Goal: Transaction & Acquisition: Register for event/course

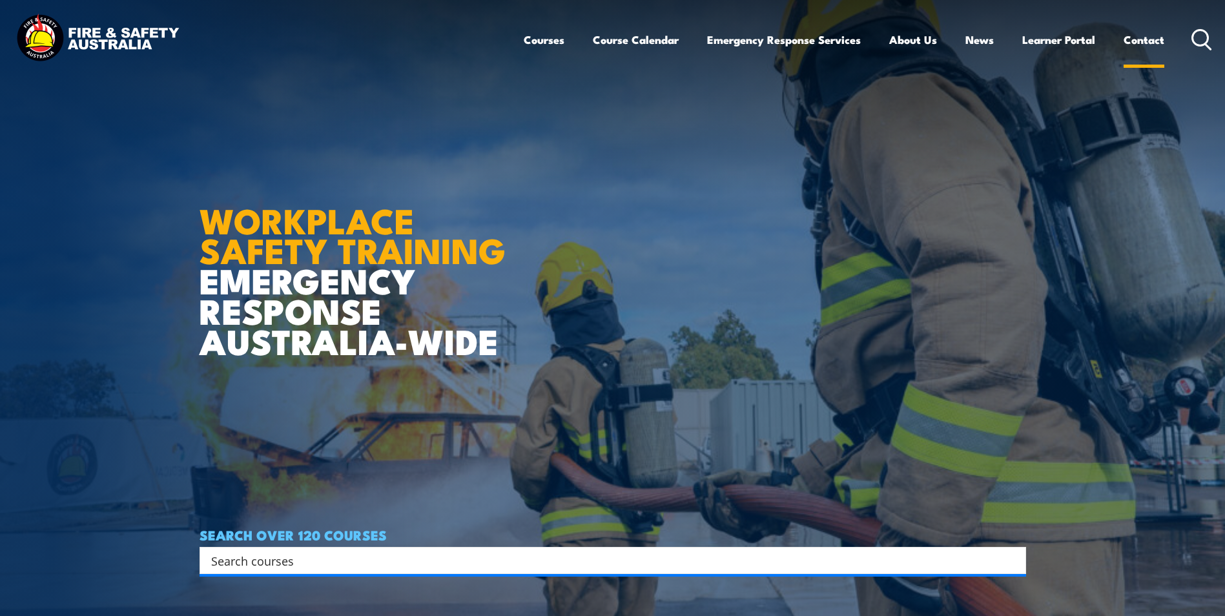
click at [1139, 43] on link "Contact" at bounding box center [1143, 40] width 41 height 34
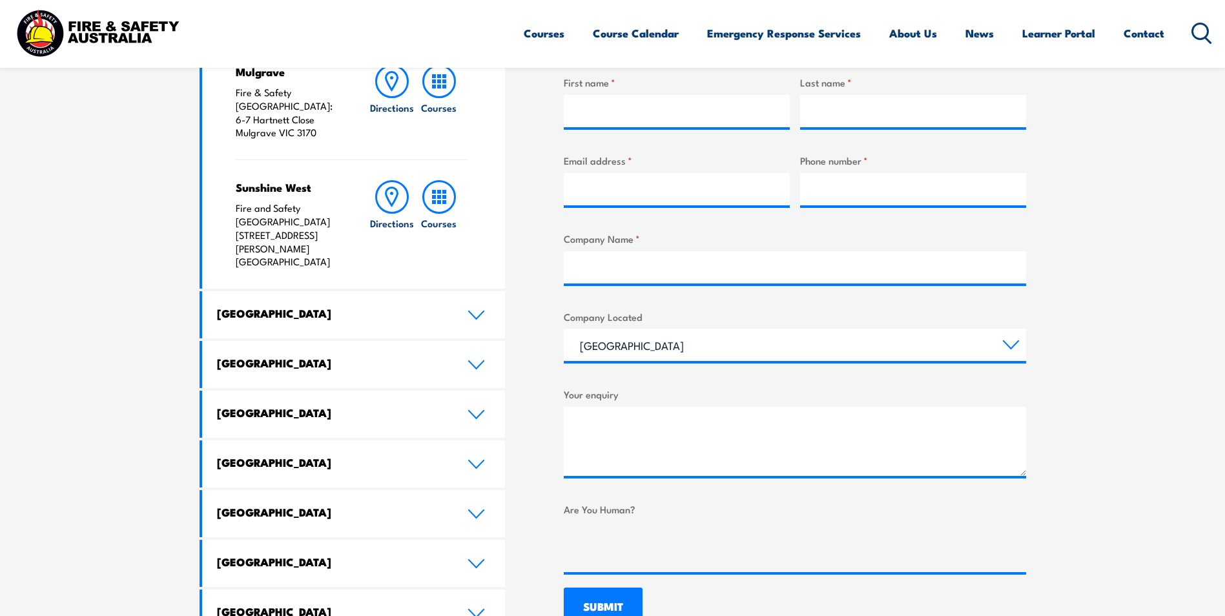
scroll to position [581, 0]
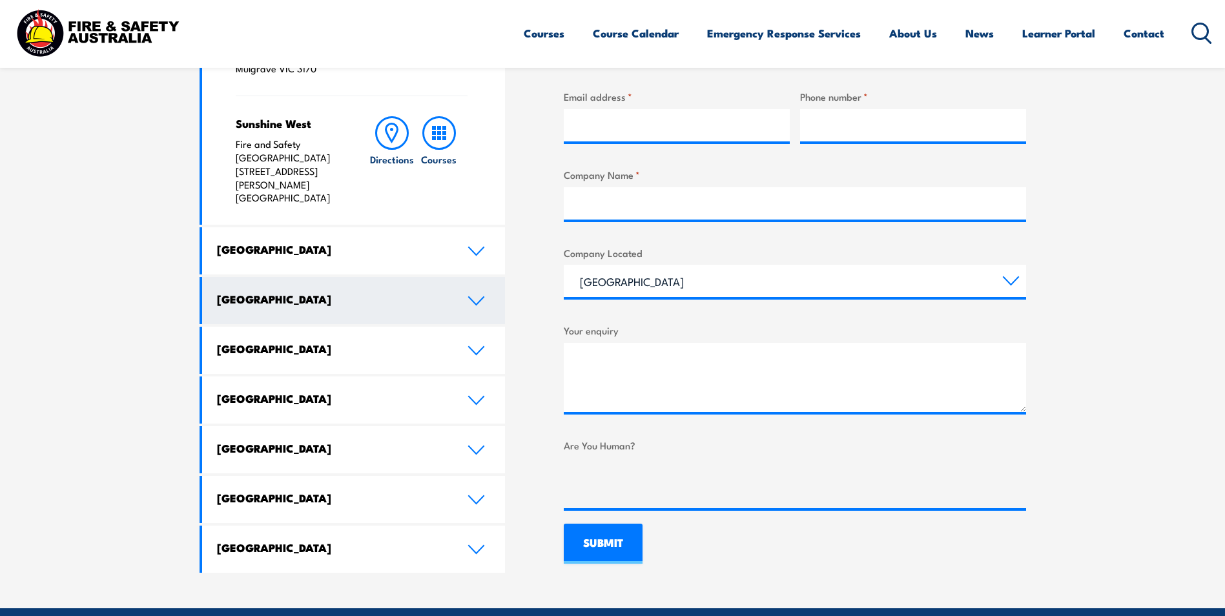
click at [287, 277] on link "[GEOGRAPHIC_DATA]" at bounding box center [353, 300] width 303 height 47
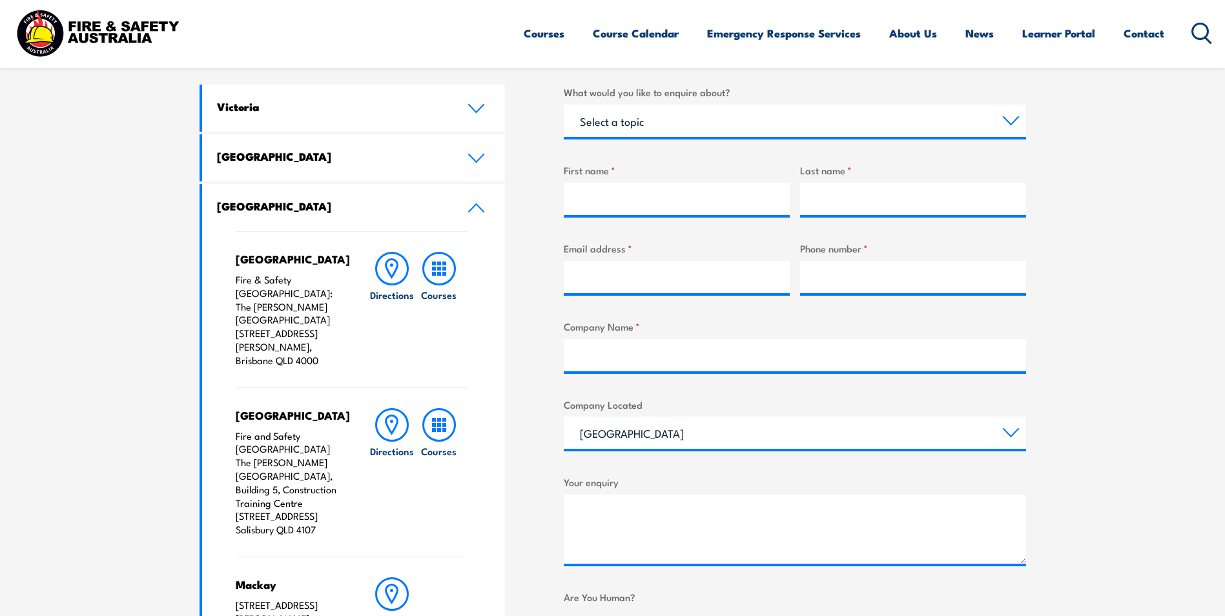
scroll to position [452, 0]
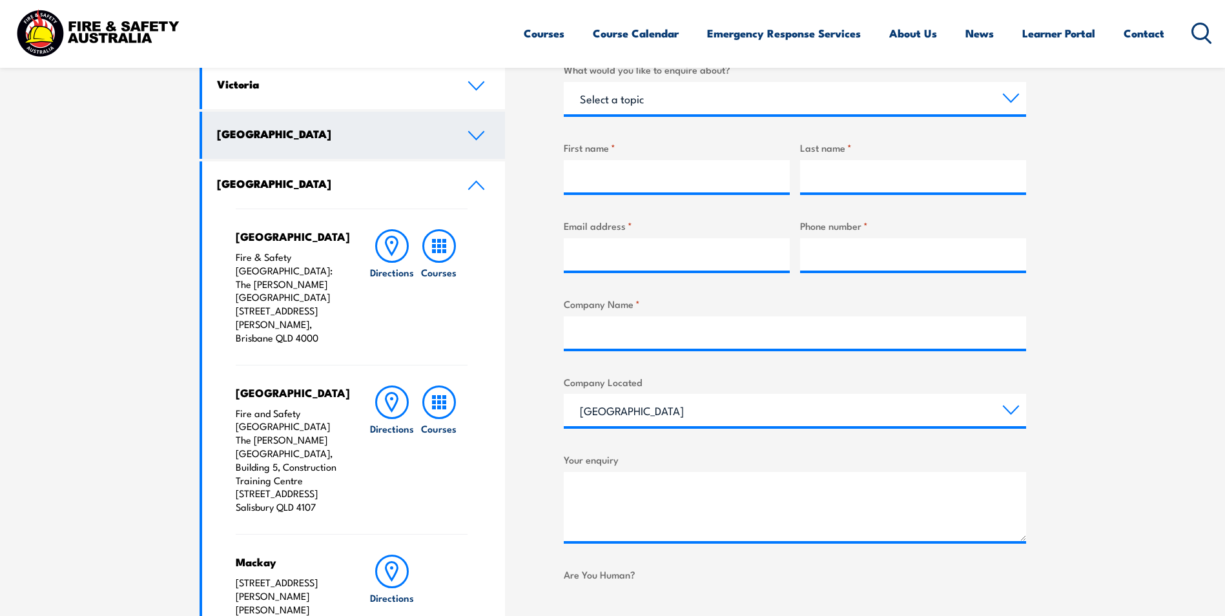
click at [259, 130] on h4 "[GEOGRAPHIC_DATA]" at bounding box center [332, 134] width 231 height 14
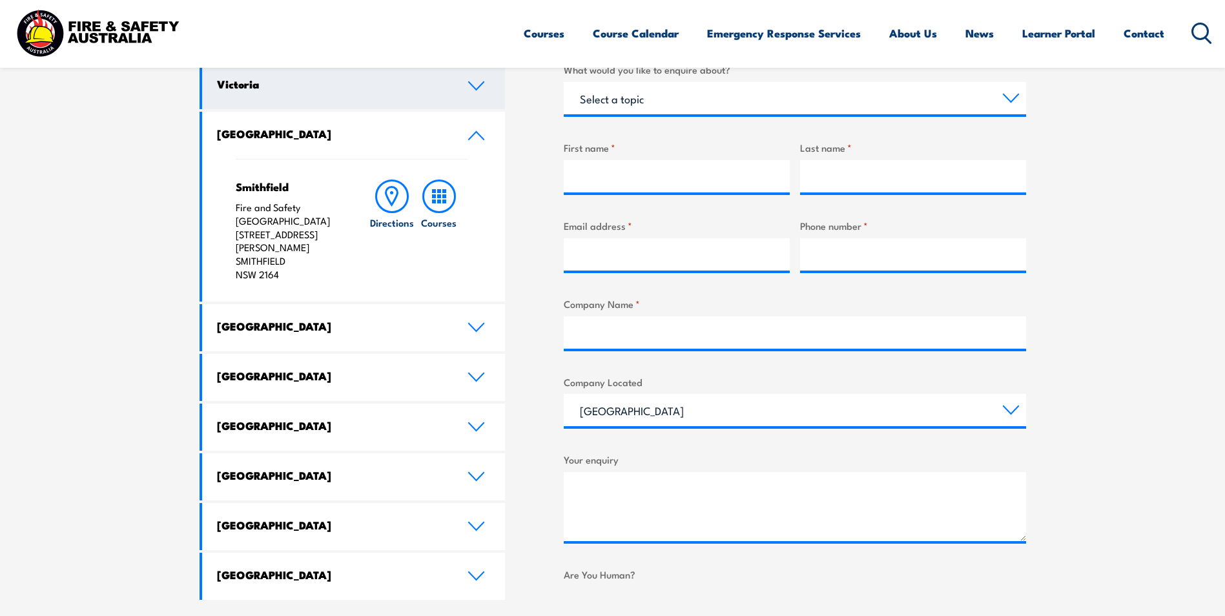
click at [249, 91] on h4 "Victoria" at bounding box center [332, 84] width 231 height 14
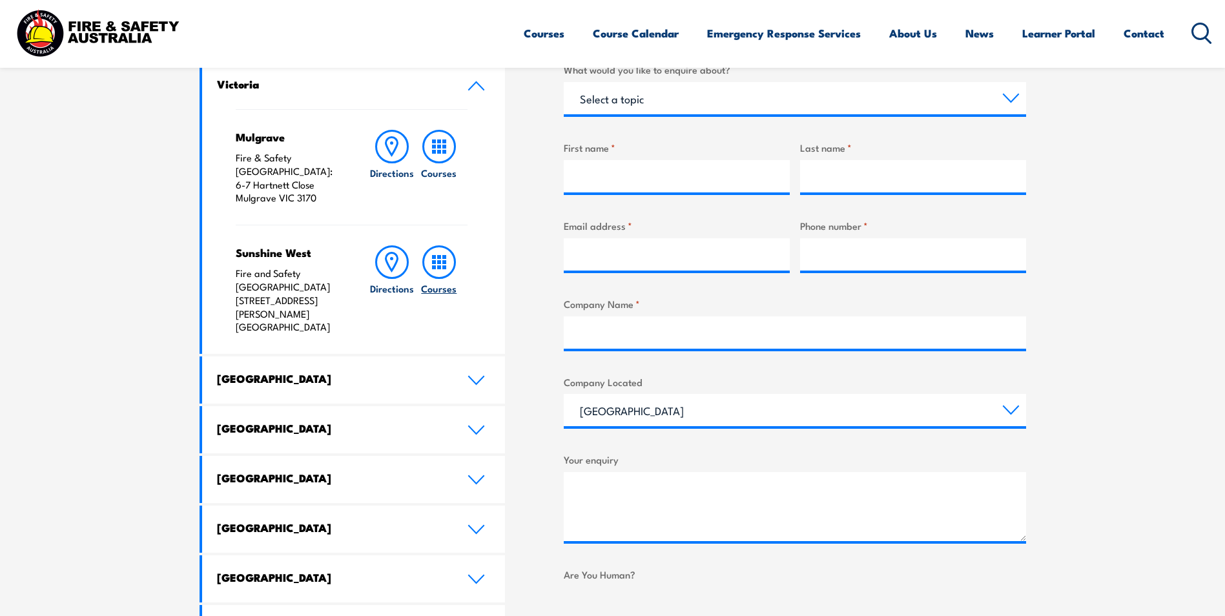
scroll to position [0, 0]
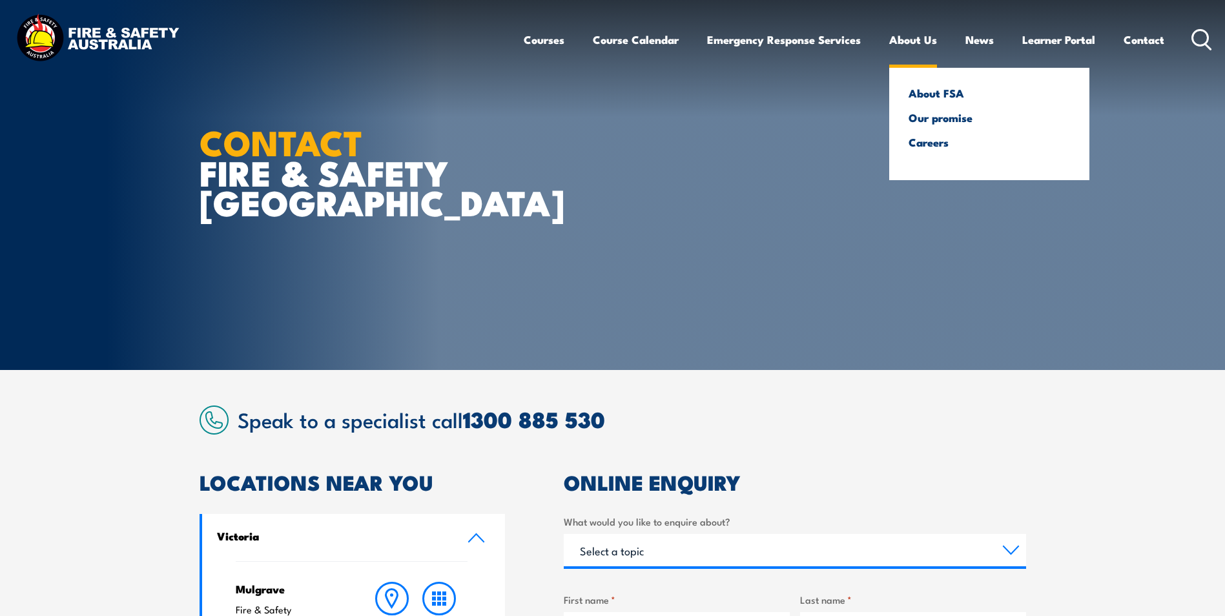
click at [905, 39] on link "About Us" at bounding box center [913, 40] width 48 height 34
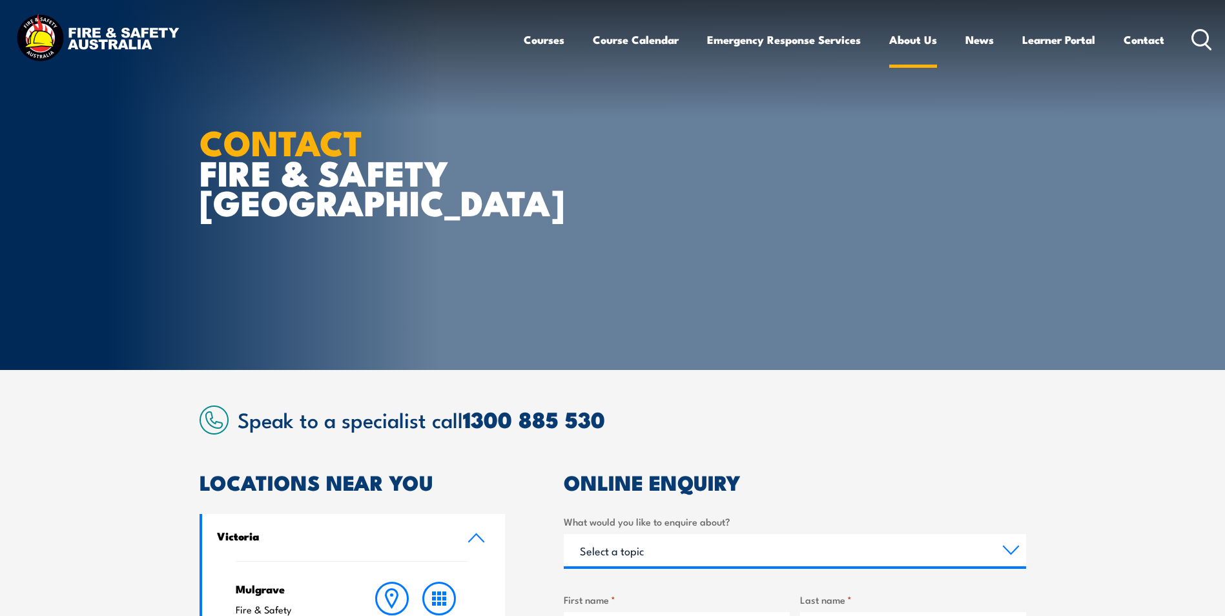
click at [905, 39] on link "About Us" at bounding box center [913, 40] width 48 height 34
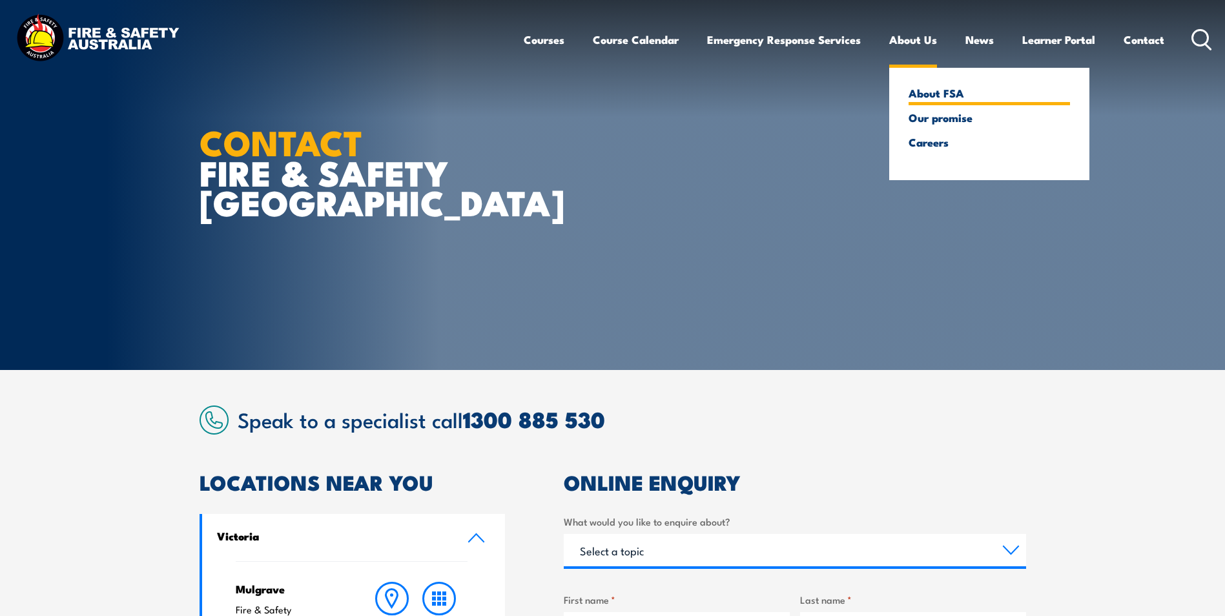
click at [939, 92] on link "About FSA" at bounding box center [988, 93] width 161 height 12
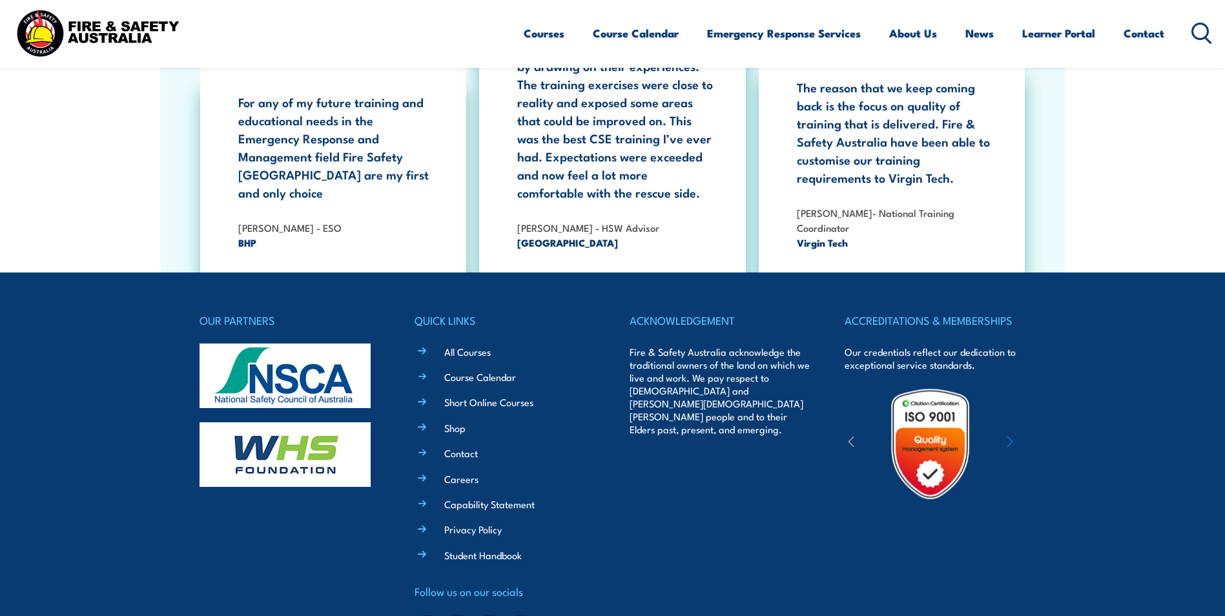
scroll to position [4161, 0]
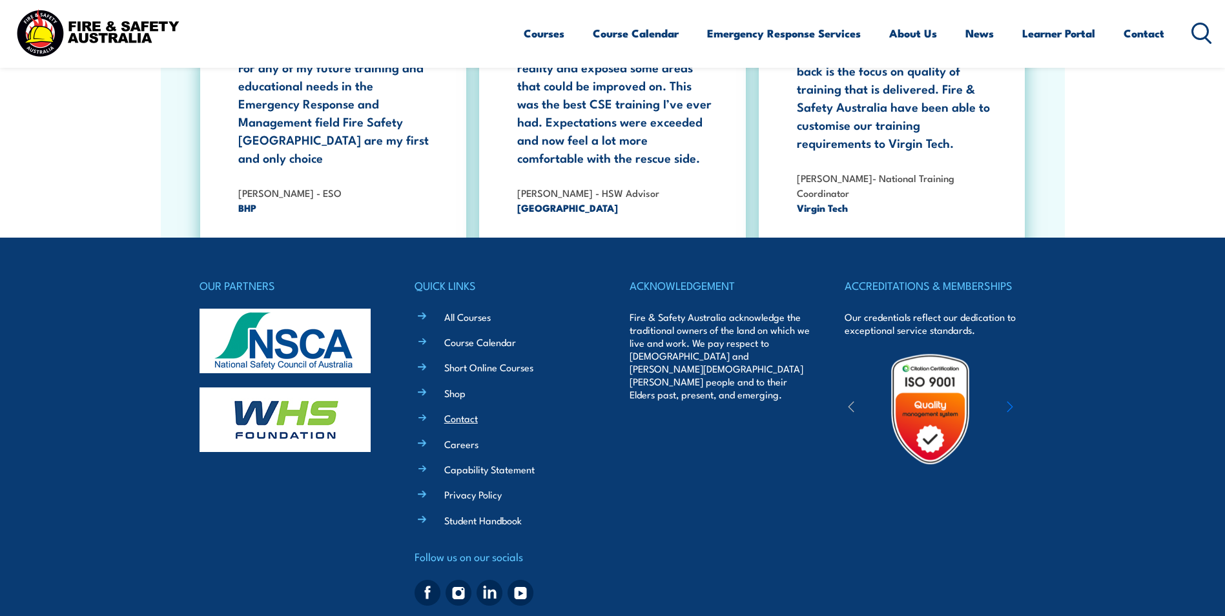
click at [445, 411] on link "Contact" at bounding box center [461, 418] width 34 height 14
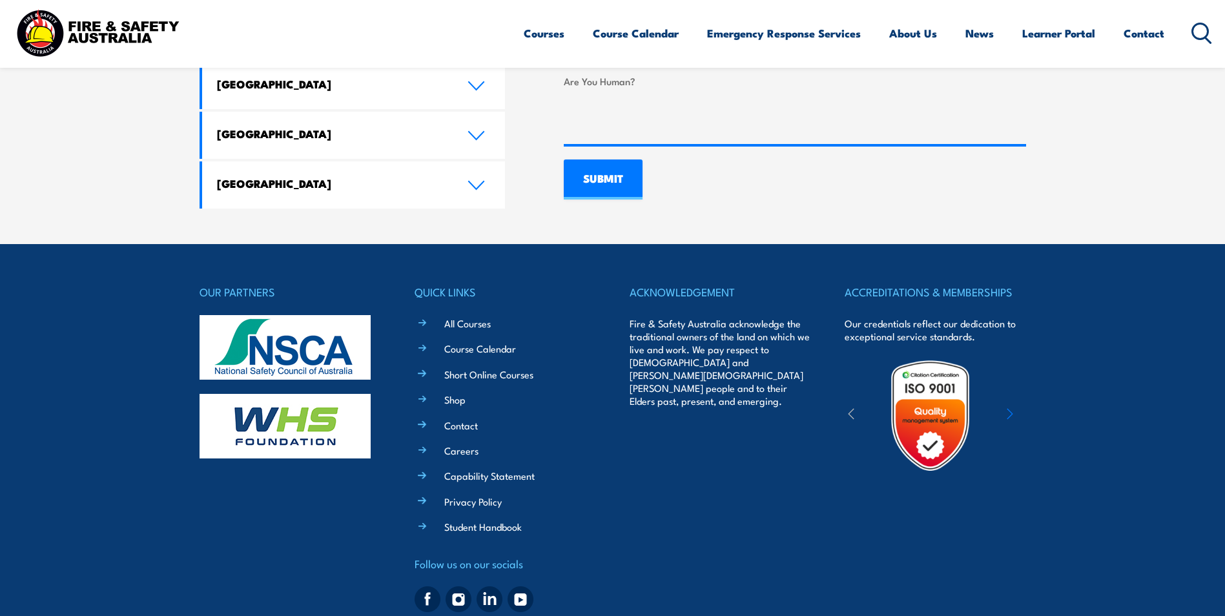
scroll to position [968, 0]
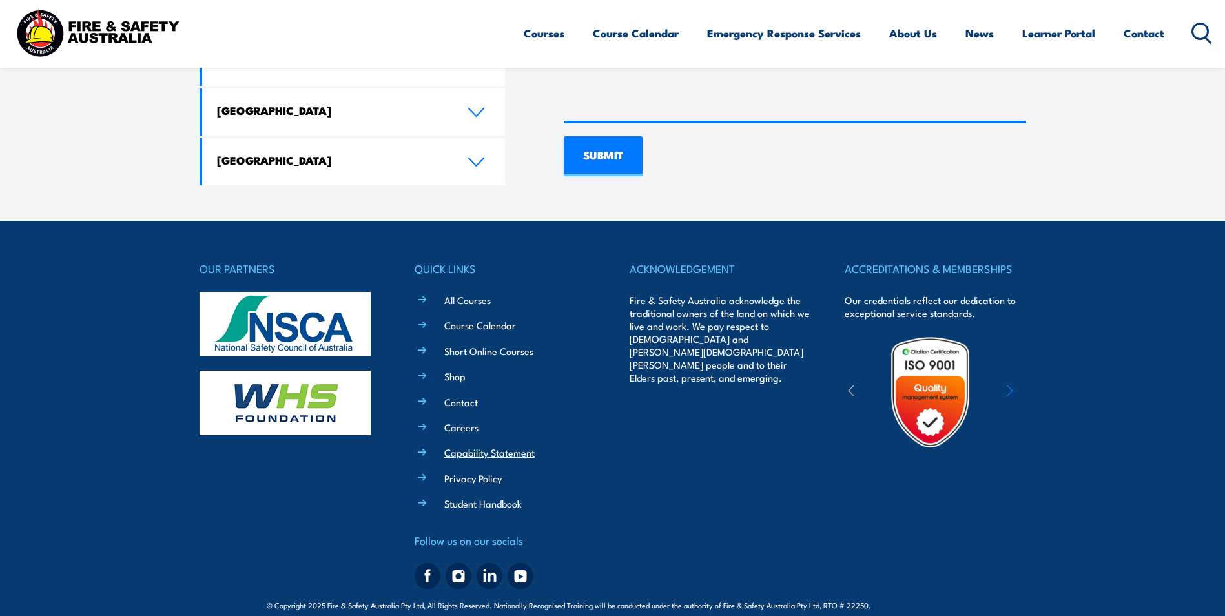
click at [476, 445] on link "Capability Statement" at bounding box center [489, 452] width 90 height 14
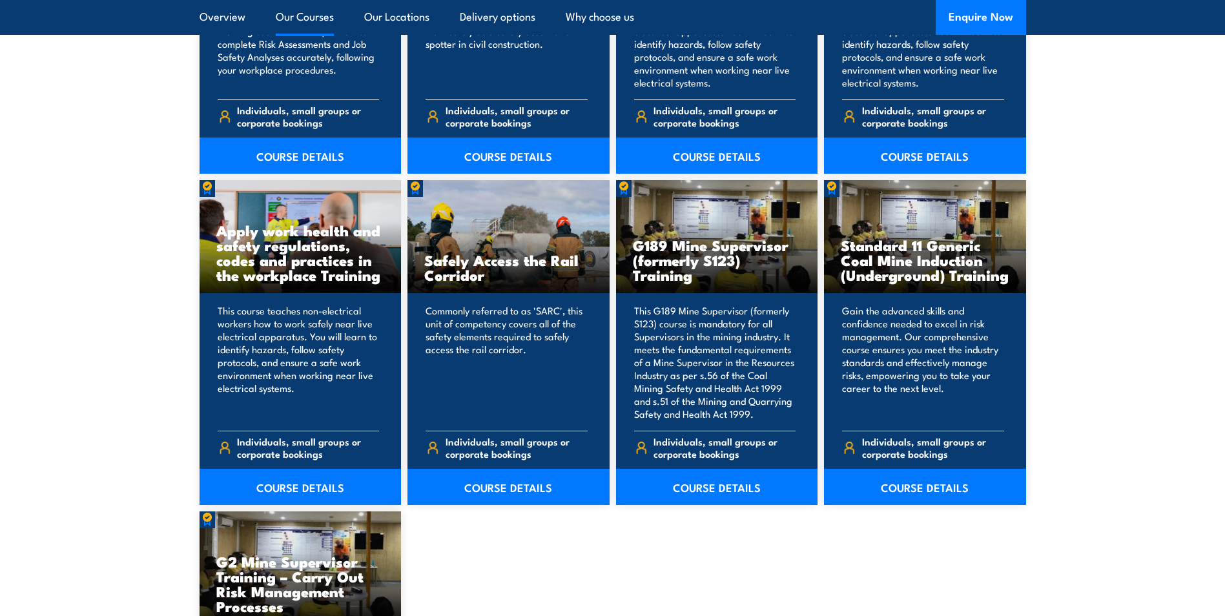
scroll to position [1936, 0]
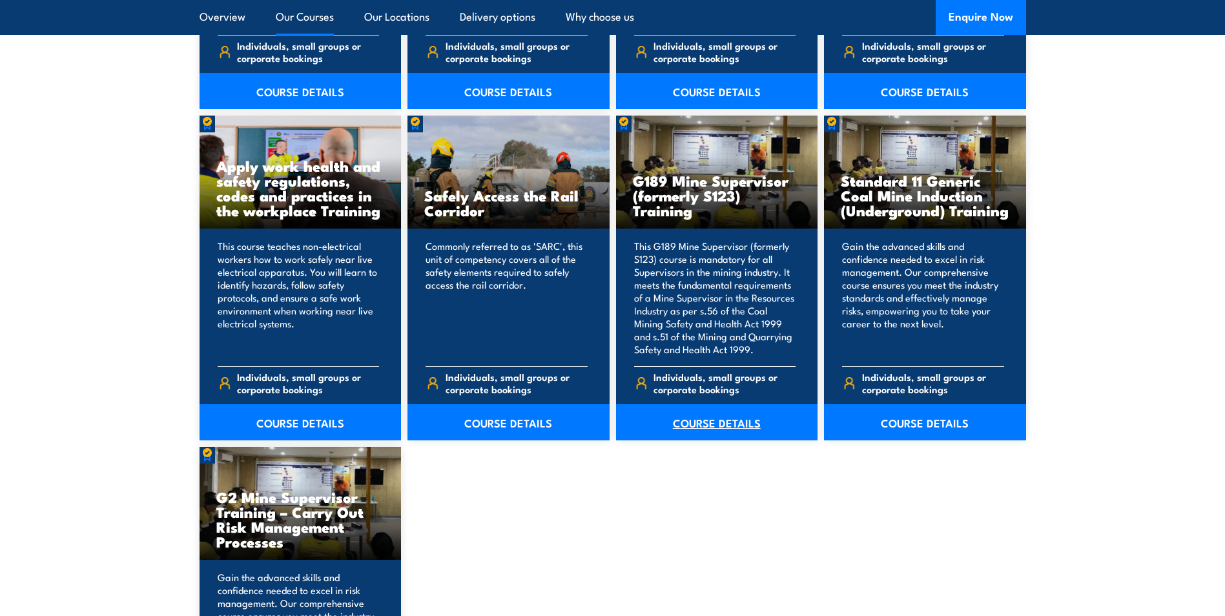
click at [711, 418] on link "COURSE DETAILS" at bounding box center [717, 422] width 202 height 36
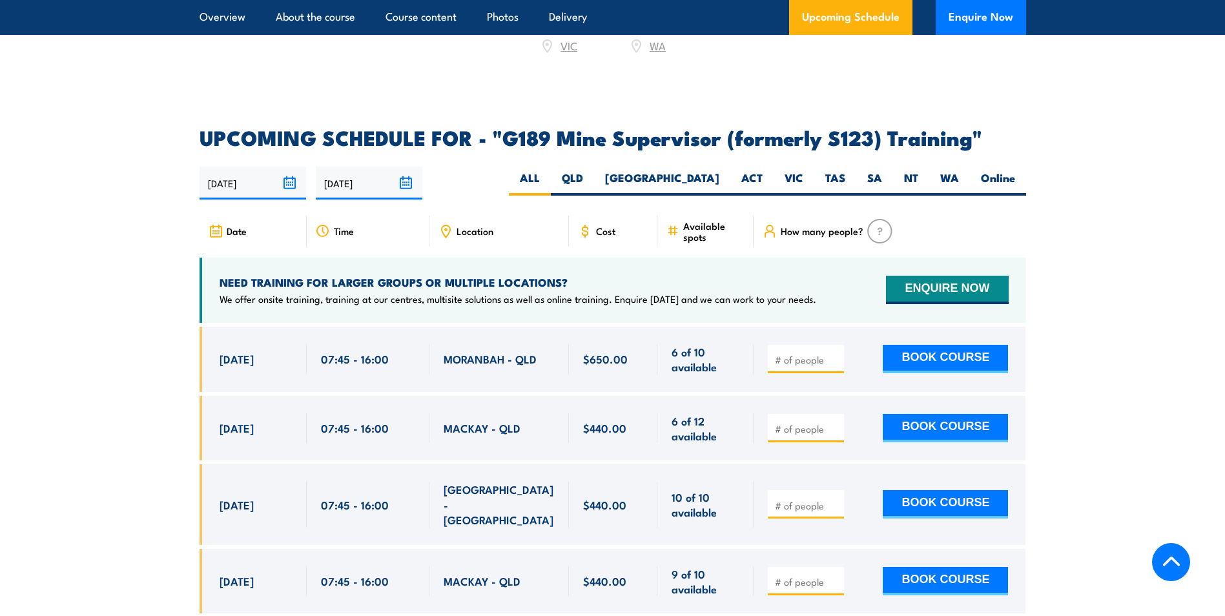
scroll to position [2130, 0]
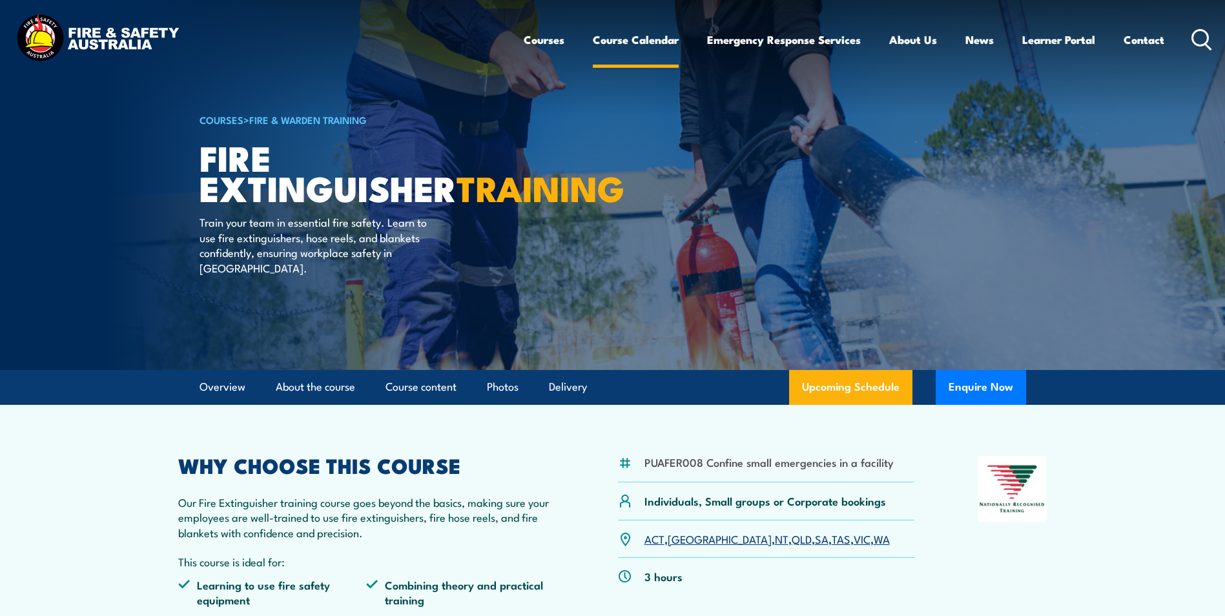
click at [649, 42] on link "Course Calendar" at bounding box center [636, 40] width 86 height 34
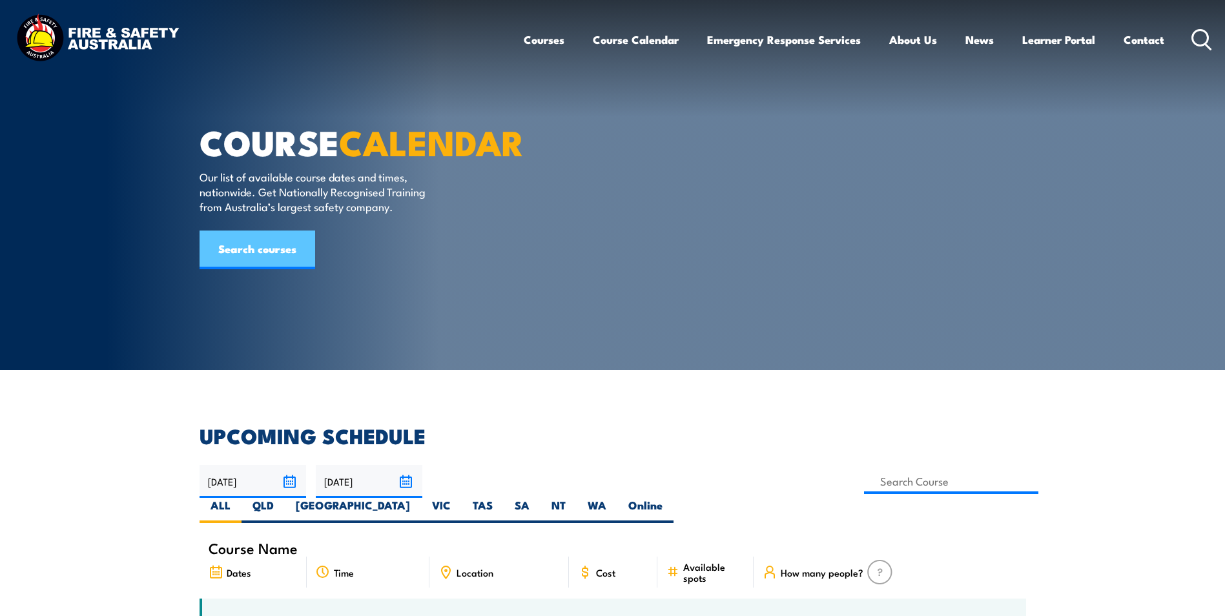
click at [257, 269] on link "Search courses" at bounding box center [257, 249] width 116 height 39
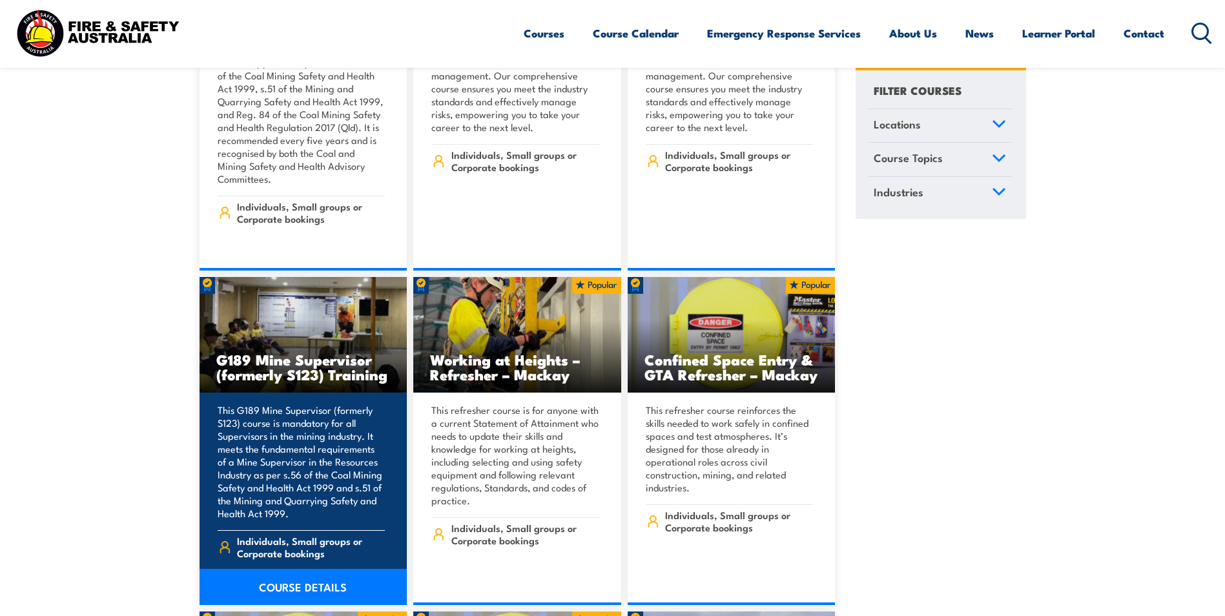
scroll to position [904, 0]
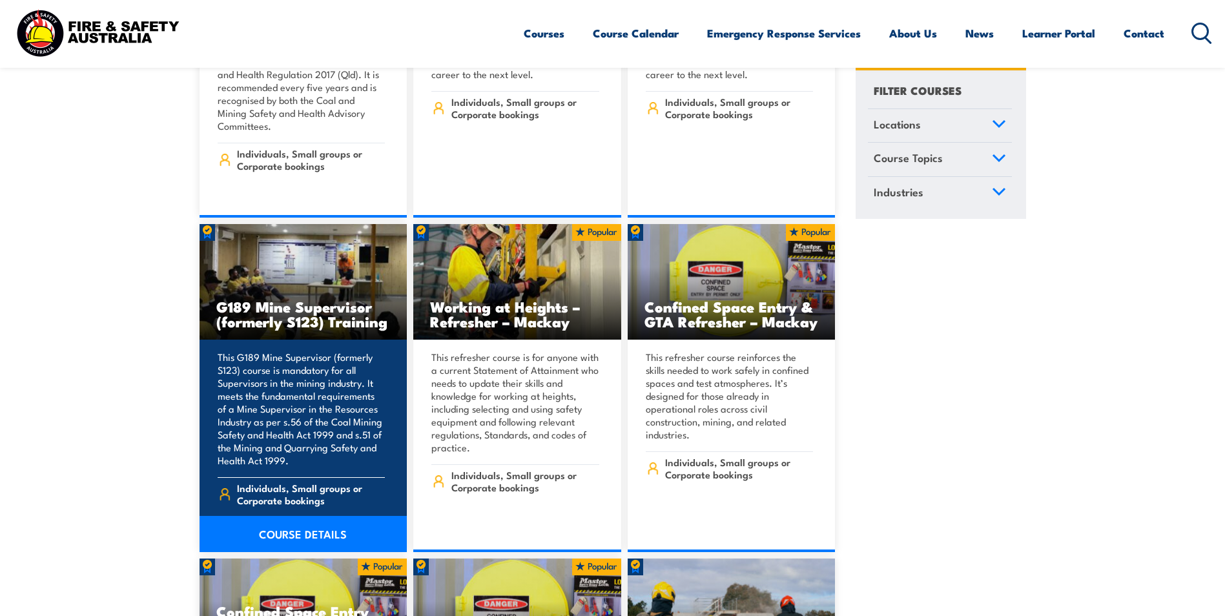
click at [287, 516] on link "COURSE DETAILS" at bounding box center [303, 534] width 208 height 36
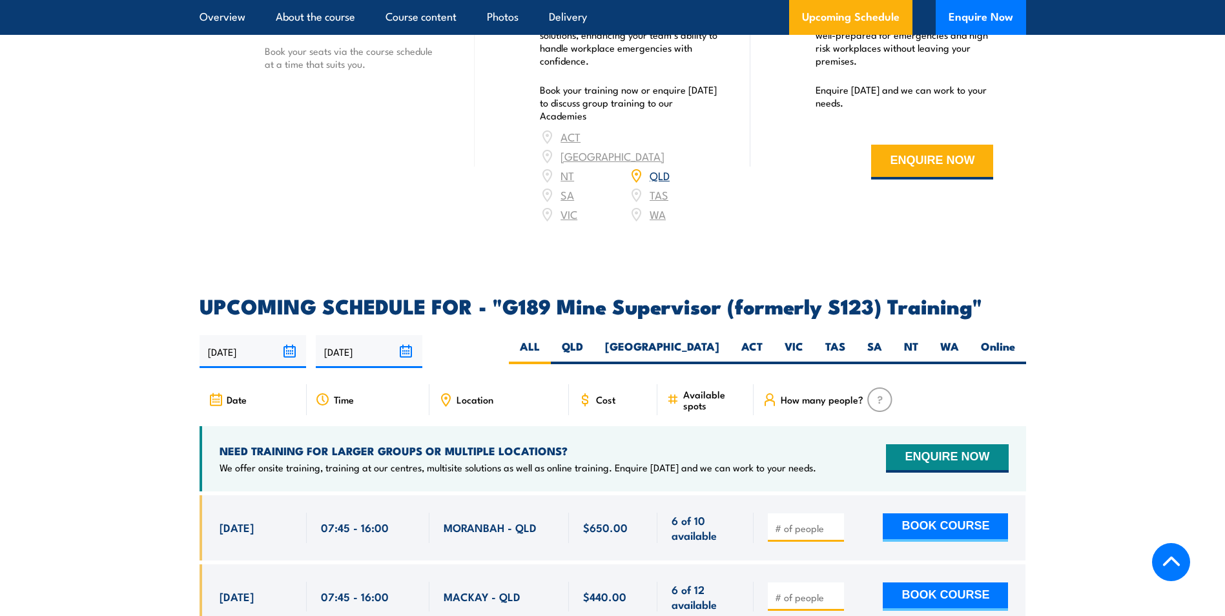
scroll to position [2066, 0]
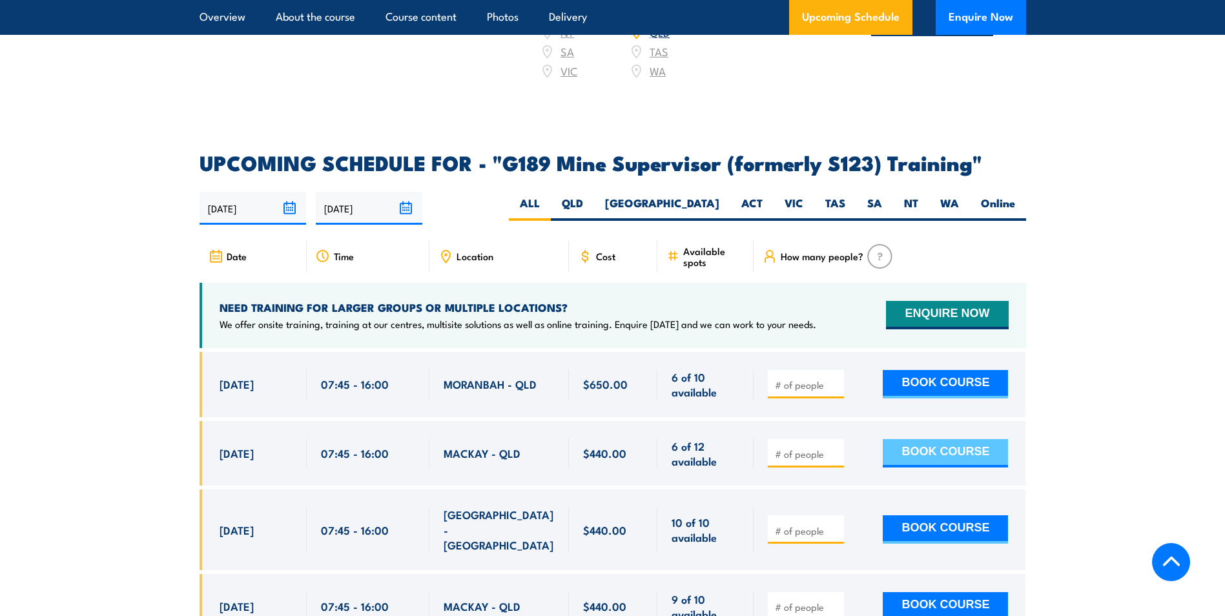
click at [948, 439] on button "BOOK COURSE" at bounding box center [944, 453] width 125 height 28
type input "1"
click at [940, 438] on div "1 BOOK COURSE" at bounding box center [887, 453] width 240 height 30
click at [944, 439] on button "BOOK COURSE" at bounding box center [944, 453] width 125 height 28
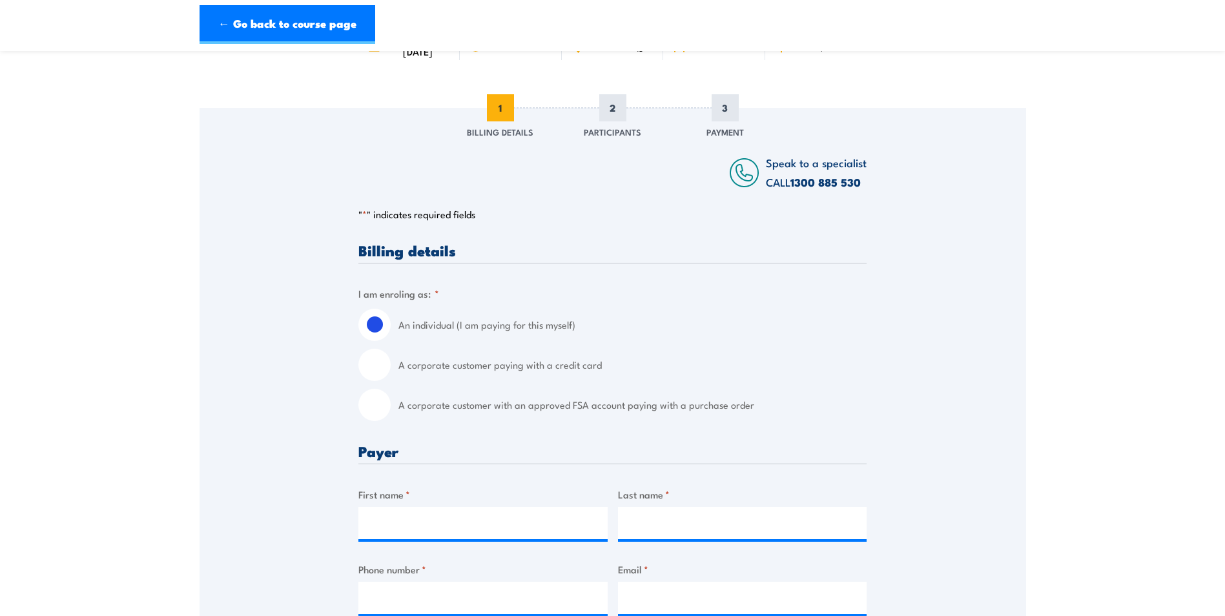
scroll to position [129, 0]
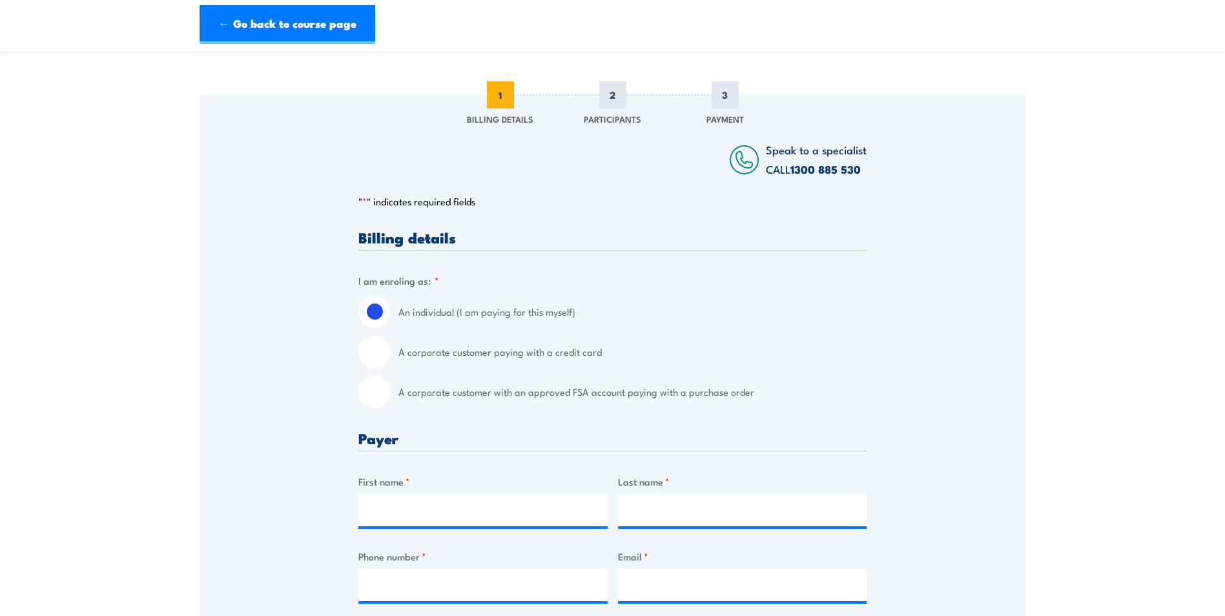
click at [365, 347] on input "A corporate customer paying with a credit card" at bounding box center [374, 352] width 32 height 32
radio input "true"
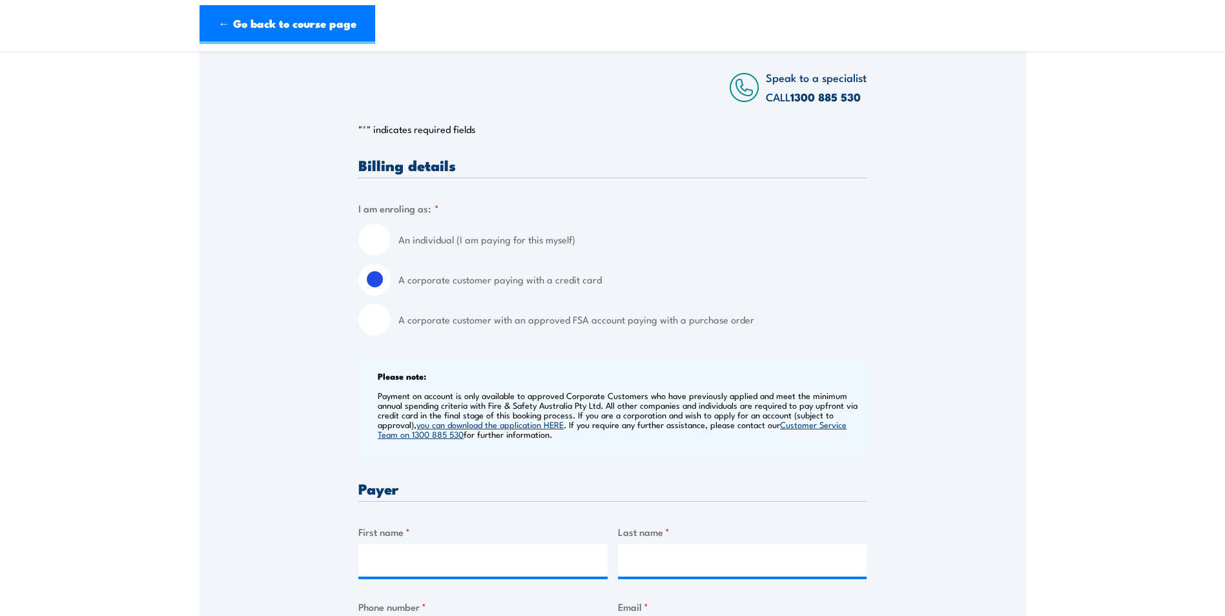
scroll to position [387, 0]
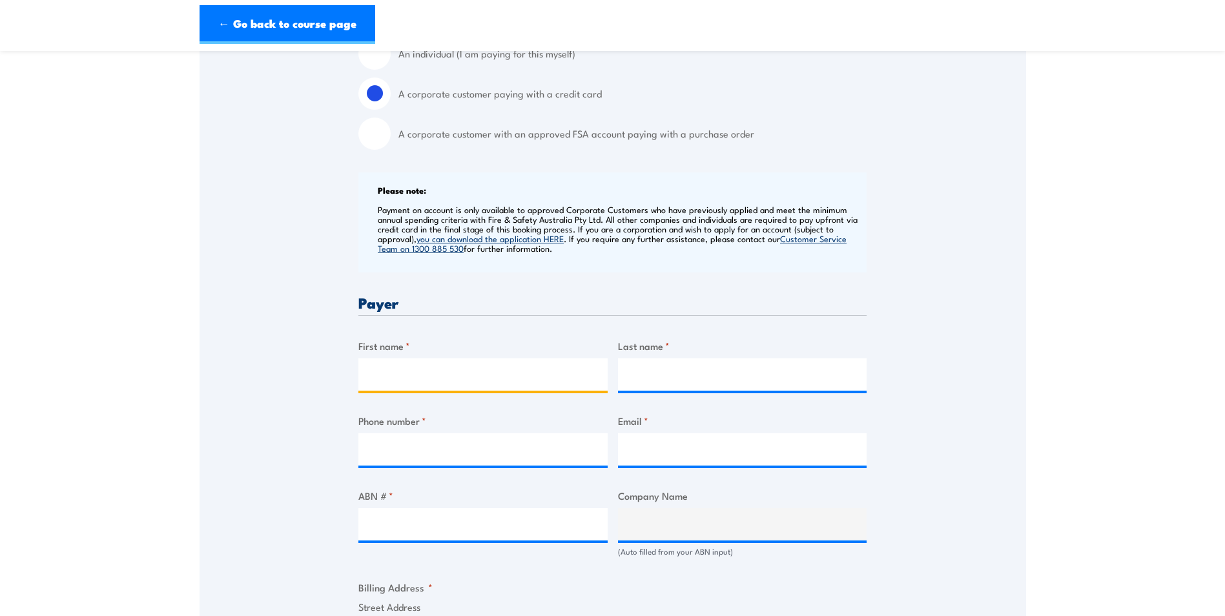
click at [422, 373] on input "First name *" at bounding box center [482, 374] width 249 height 32
type input "[PERSON_NAME]"
type input "0429184200"
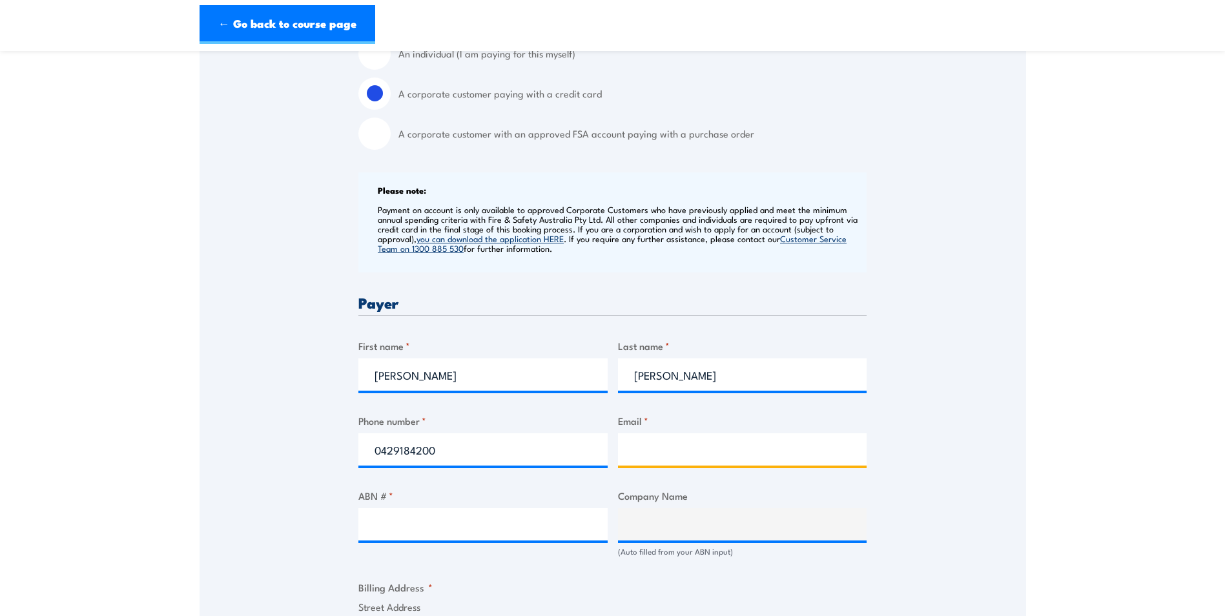
type input "[PERSON_NAME][EMAIL_ADDRESS][PERSON_NAME][PERSON_NAME][DOMAIN_NAME]"
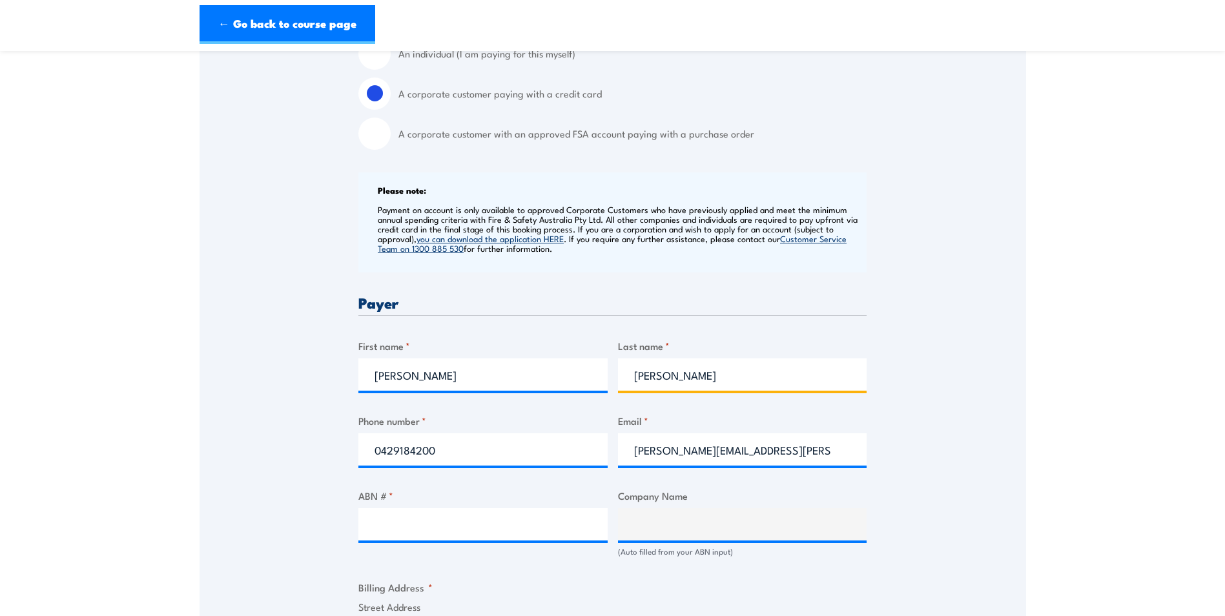
drag, startPoint x: 640, startPoint y: 376, endPoint x: 680, endPoint y: 376, distance: 40.7
click at [640, 376] on input "[PERSON_NAME]" at bounding box center [742, 374] width 249 height 32
type input "[PERSON_NAME]"
click at [392, 527] on input "ABN # *" at bounding box center [482, 524] width 249 height 32
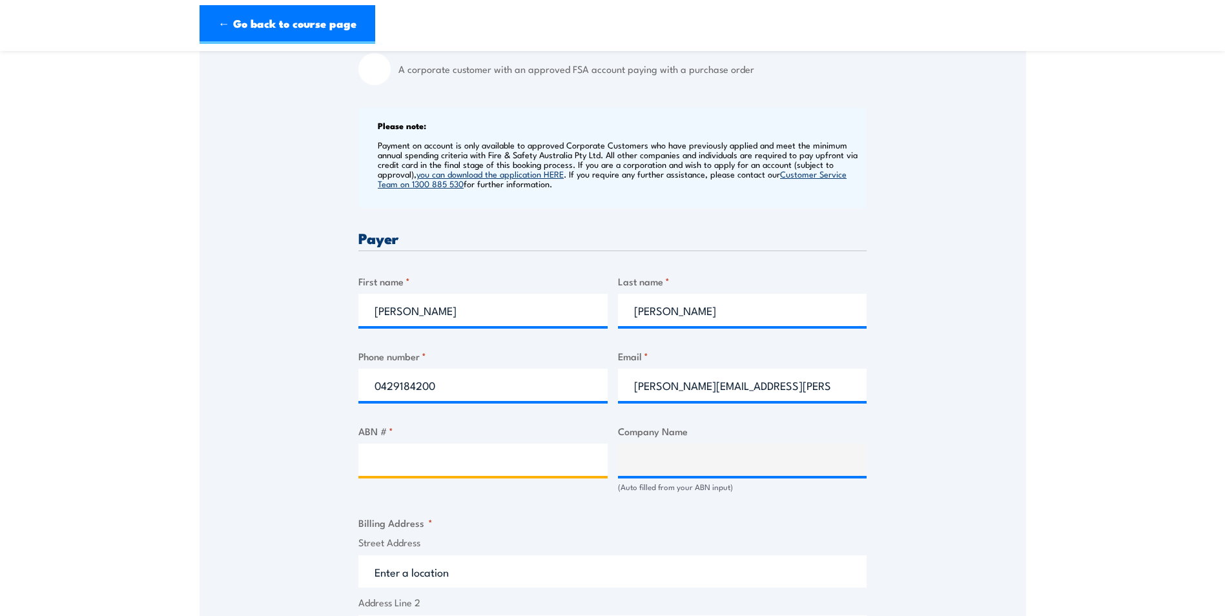
click at [400, 451] on input "ABN # *" at bounding box center [482, 459] width 249 height 32
type input "84093424349"
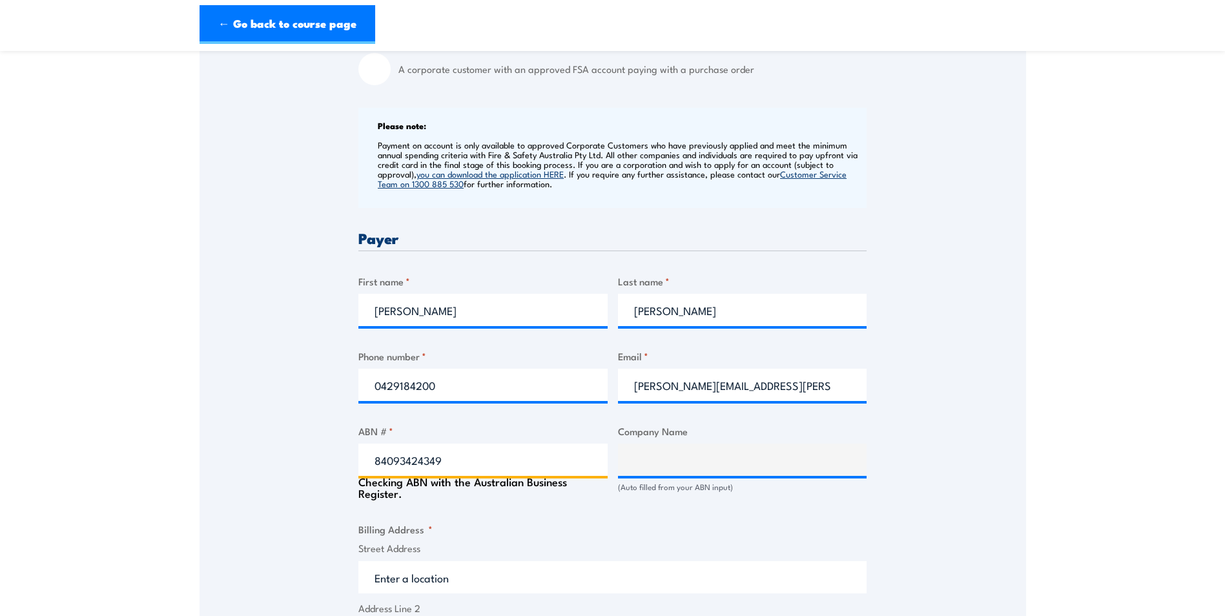
type input "DSI UNDERGROUND AUSTRALIA PTY LIMITED"
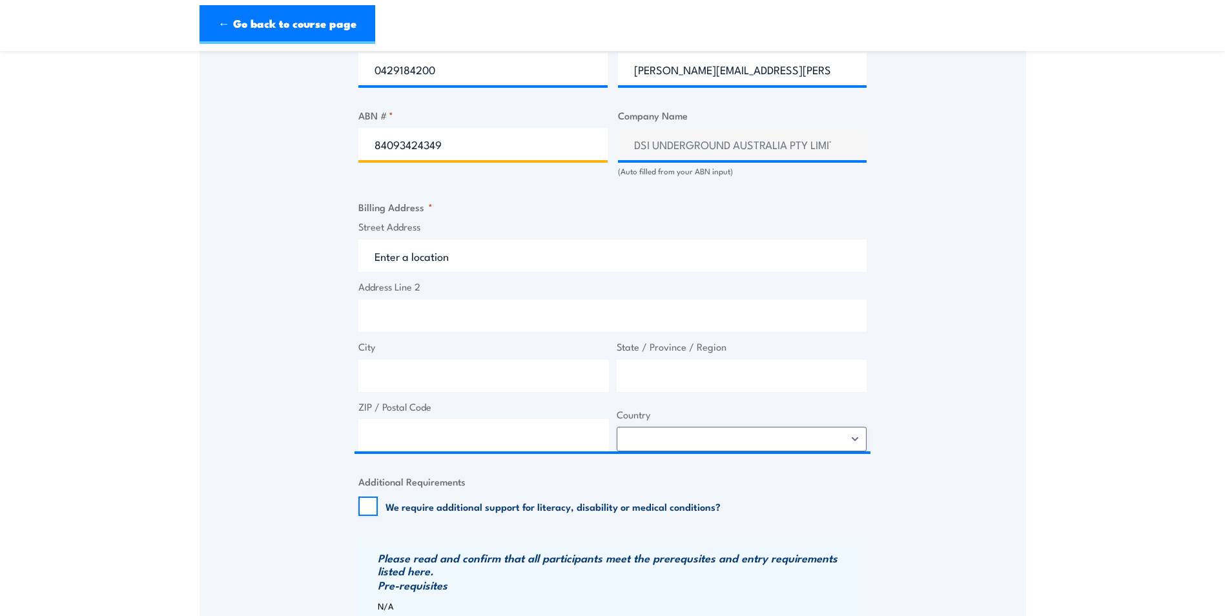
scroll to position [775, 0]
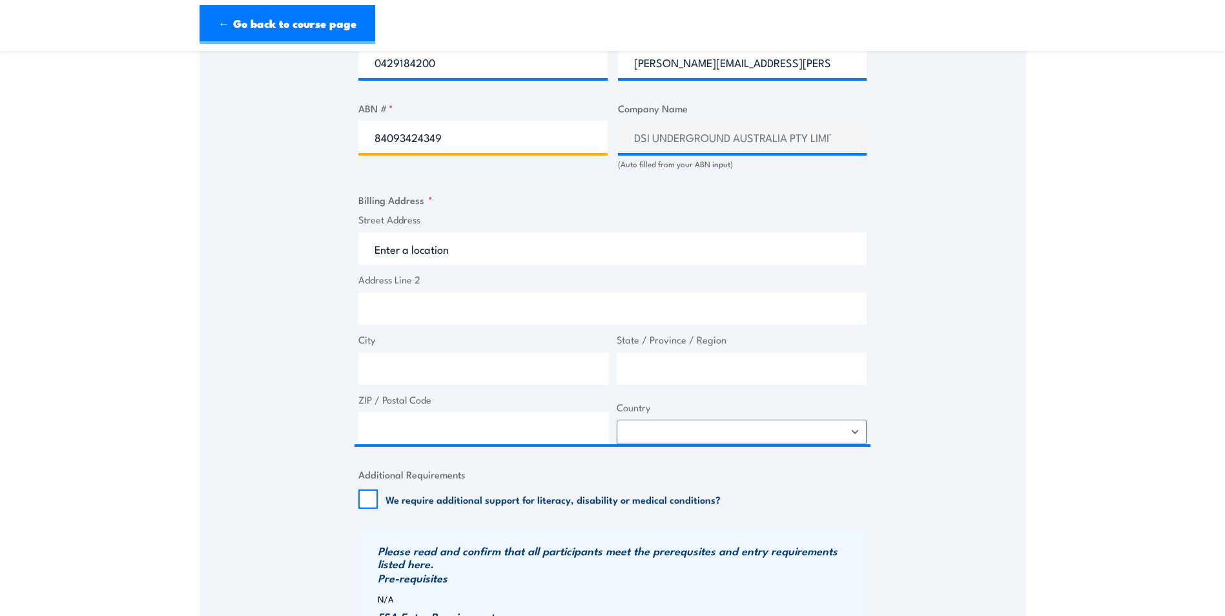
type input "84093424349"
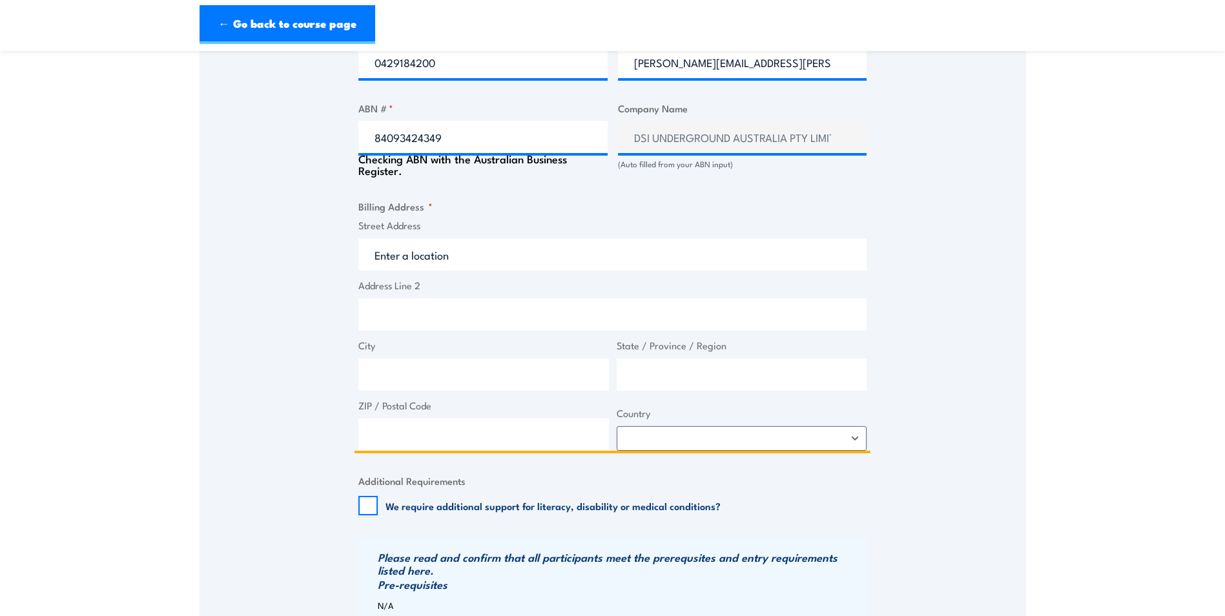
click at [440, 250] on input "Street Address" at bounding box center [612, 254] width 508 height 32
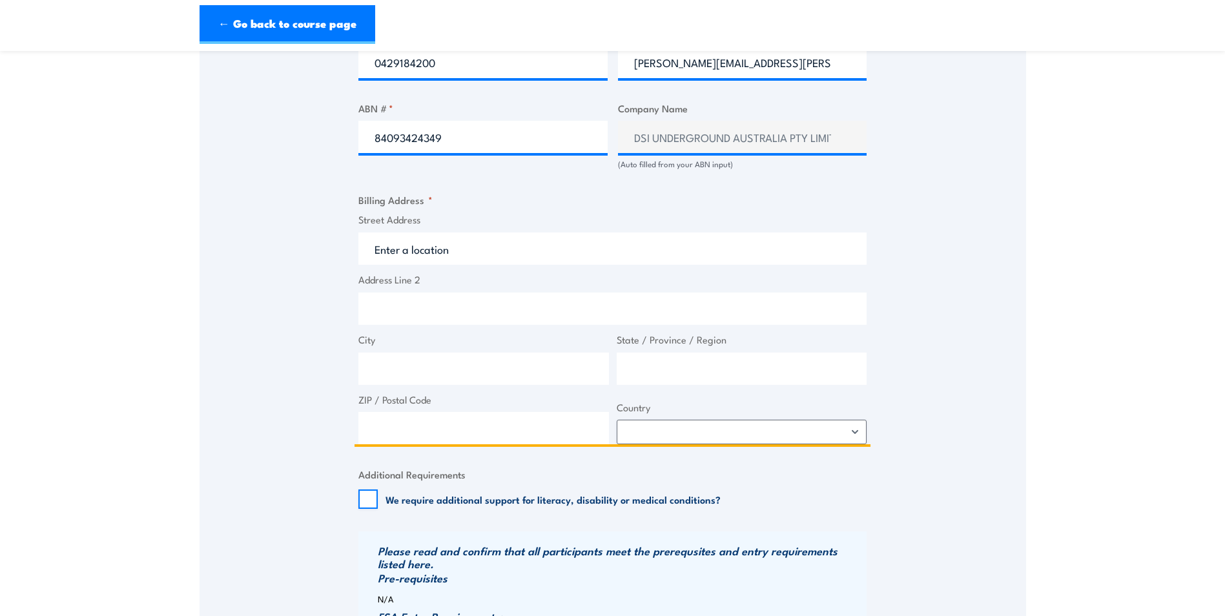
click at [462, 259] on input "Street Address" at bounding box center [612, 248] width 508 height 32
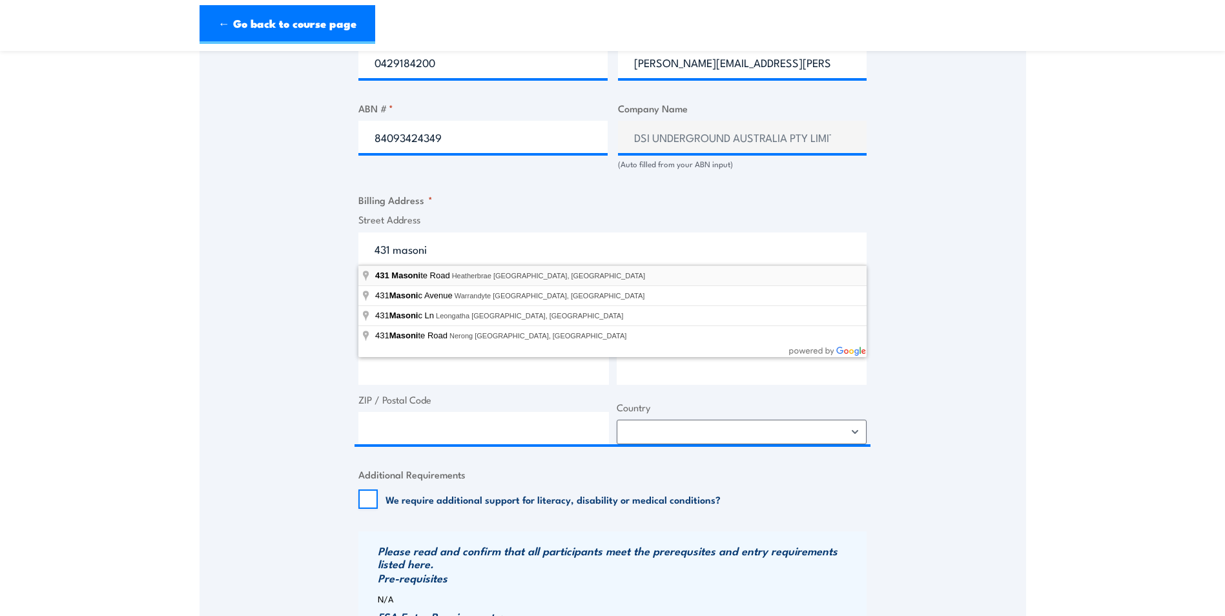
type input "431 Masonite Road, Heatherbrae NSW, Australia"
type input "431 Masonite Rd"
type input "Heatherbrae"
type input "New South Wales"
type input "2324"
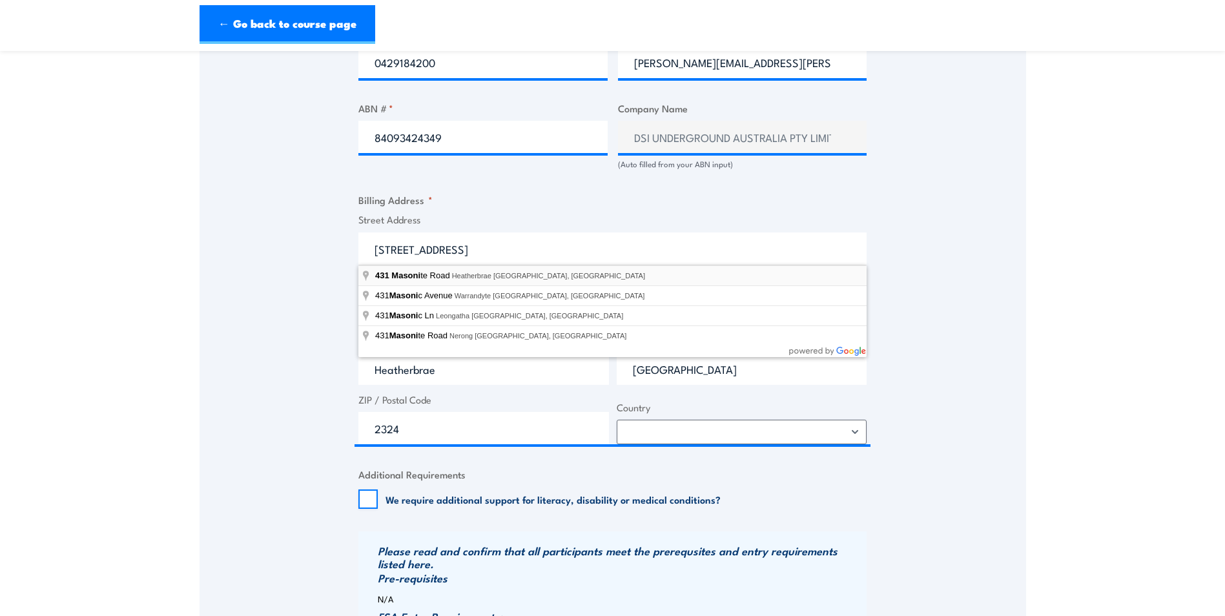
select select "Australia"
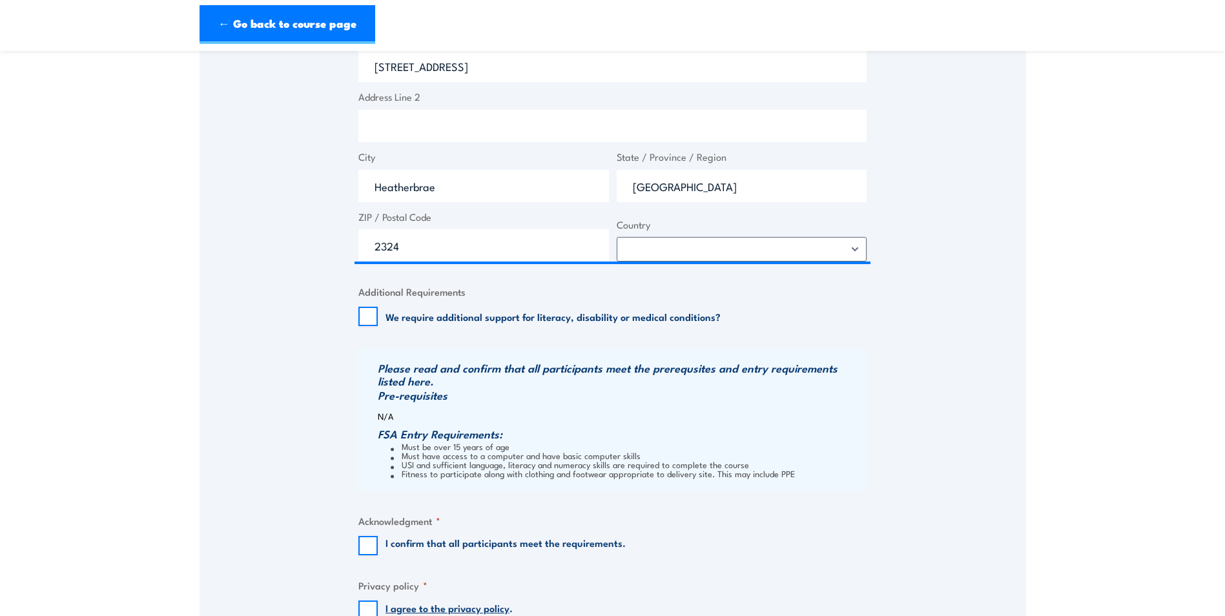
scroll to position [968, 0]
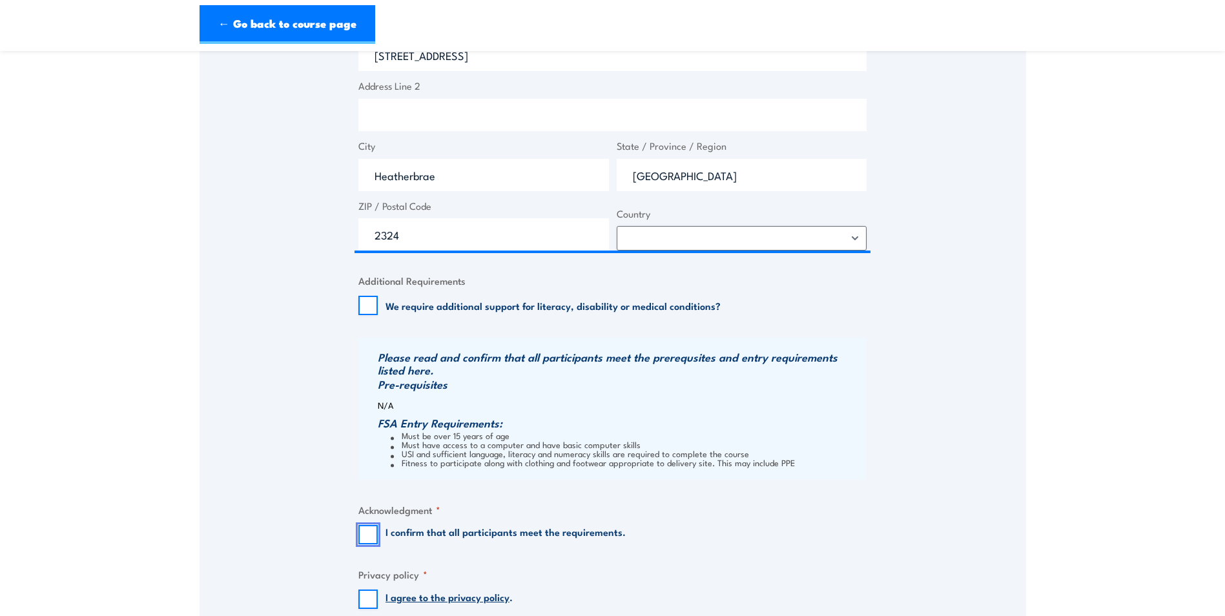
click at [368, 538] on input "I confirm that all participants meet the requirements." at bounding box center [367, 534] width 19 height 19
checkbox input "true"
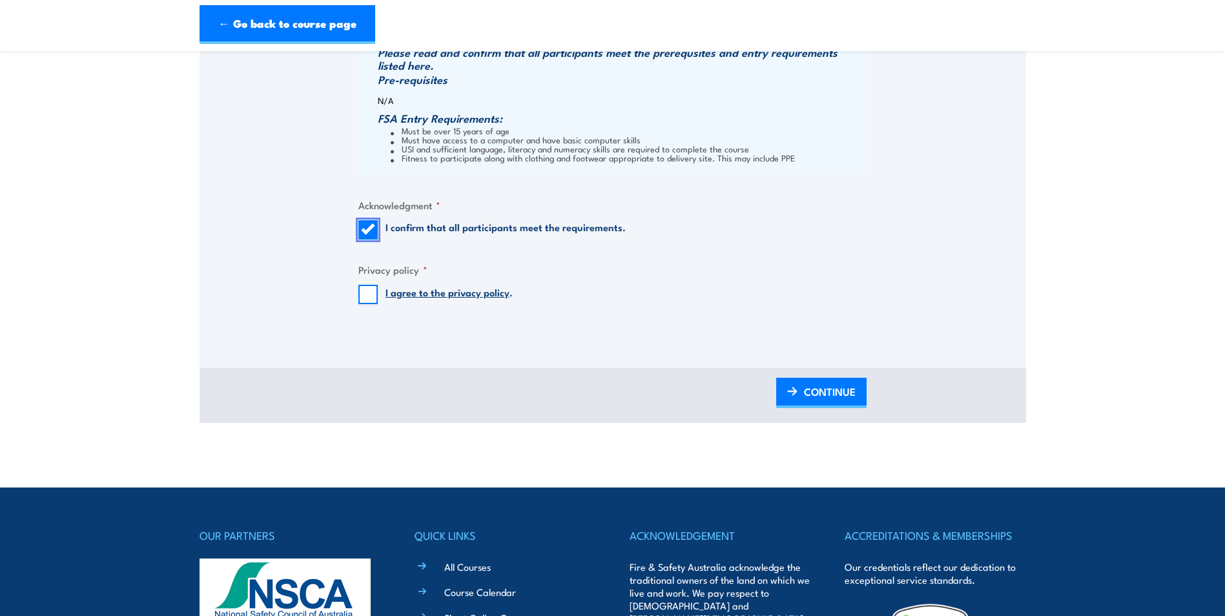
scroll to position [1291, 0]
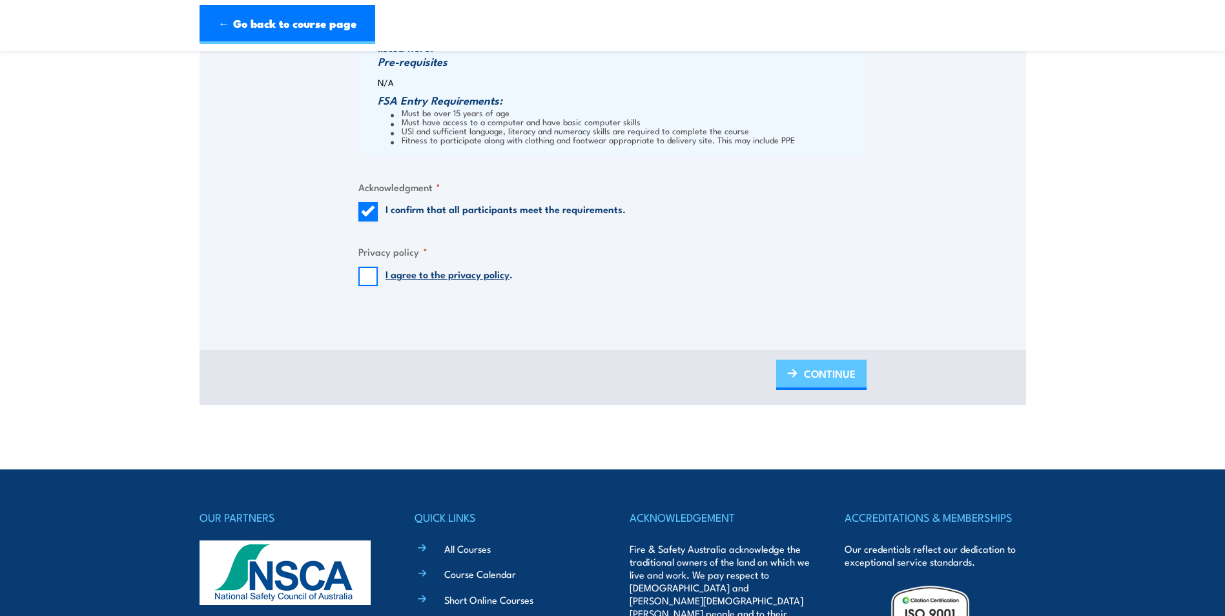
click at [806, 375] on span "CONTINUE" at bounding box center [830, 373] width 52 height 34
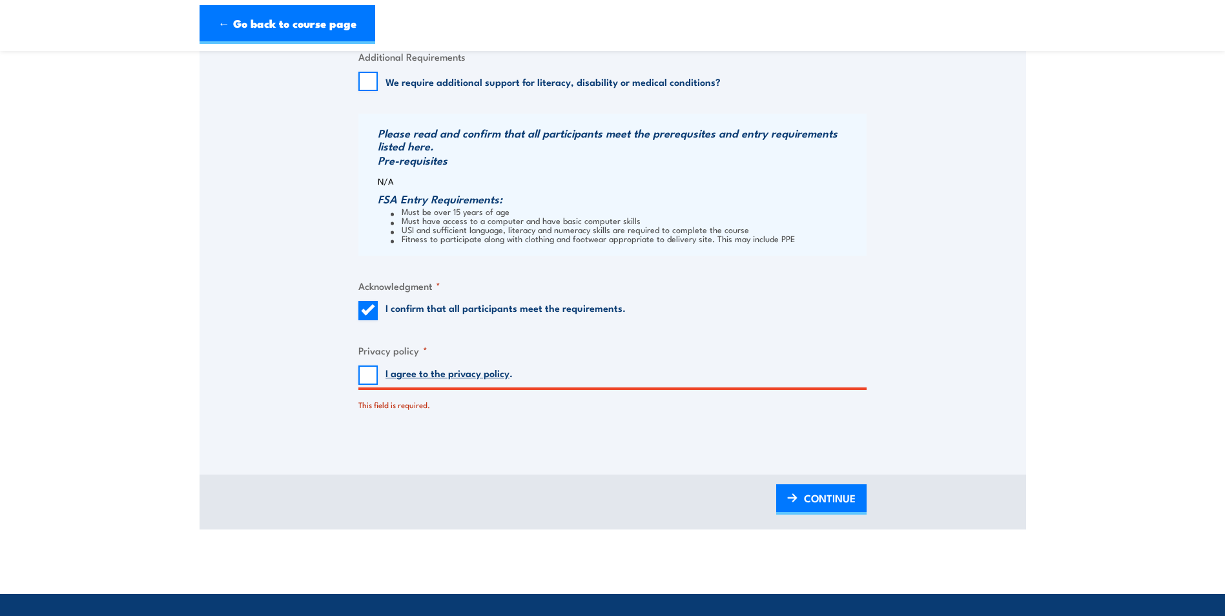
scroll to position [1257, 0]
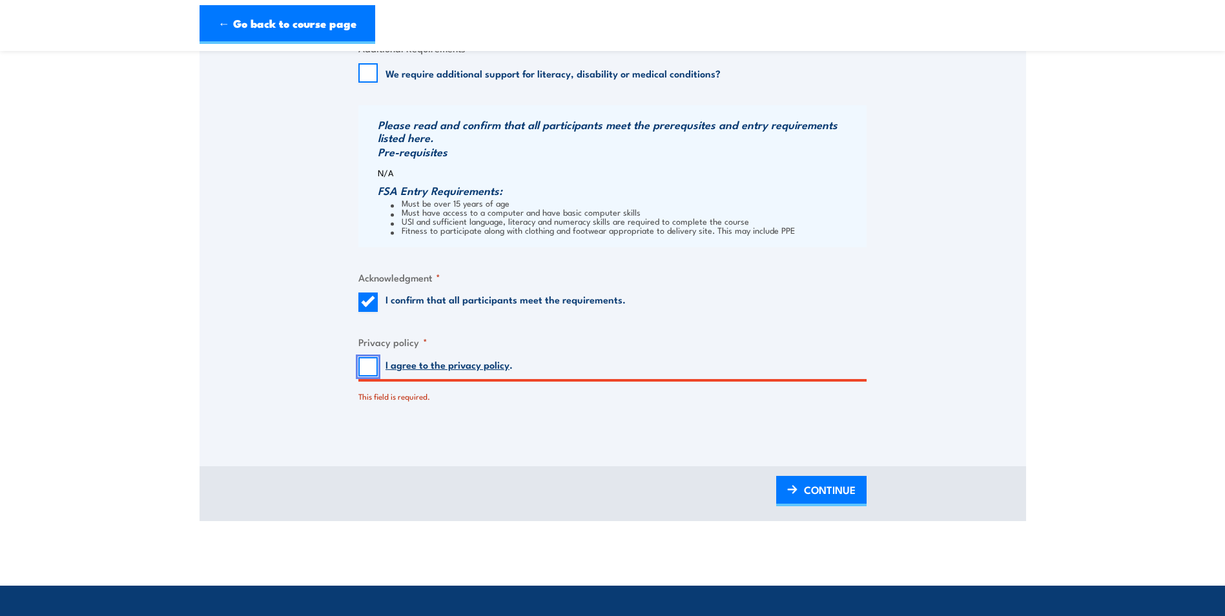
click at [373, 367] on input "I agree to the privacy policy ." at bounding box center [367, 366] width 19 height 19
checkbox input "true"
click at [808, 492] on span "CONTINUE" at bounding box center [830, 490] width 52 height 34
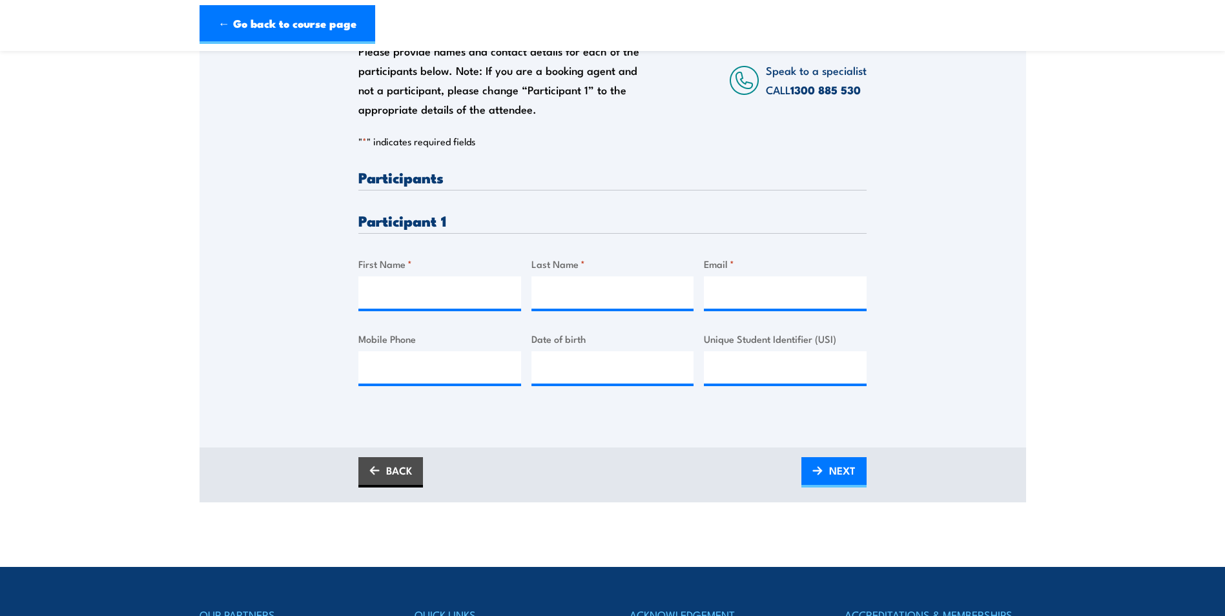
scroll to position [194, 0]
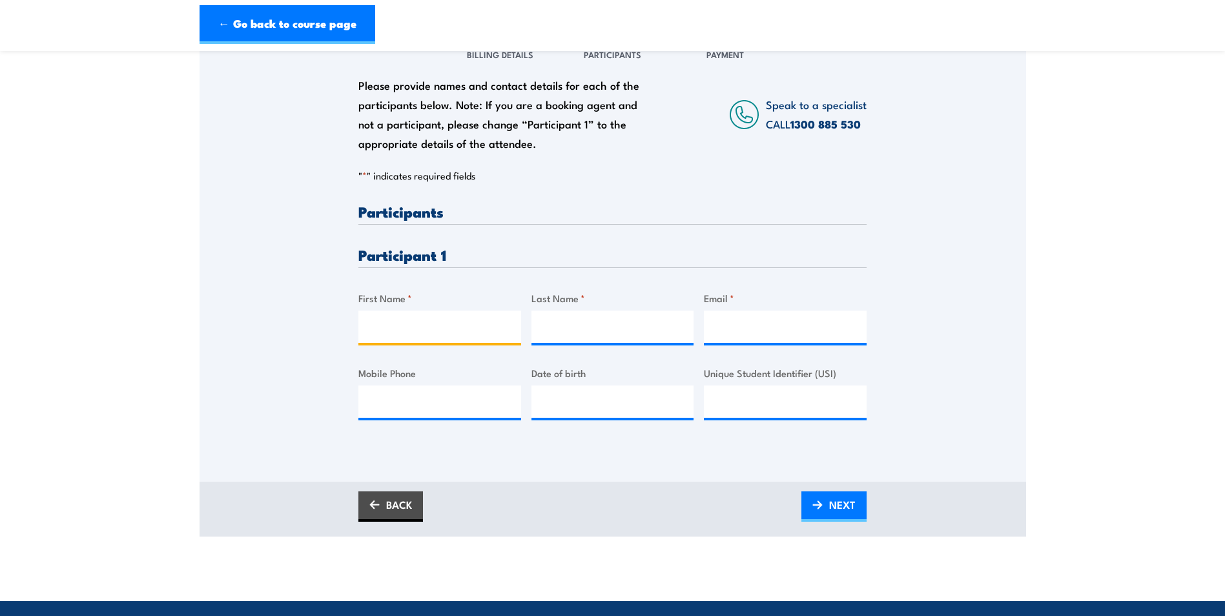
click at [376, 331] on input "First Name *" at bounding box center [439, 326] width 163 height 32
type input "Ruslan"
click at [564, 328] on input "Last Name *" at bounding box center [612, 326] width 163 height 32
type input "Agapov"
click at [766, 317] on input "Email *" at bounding box center [785, 326] width 163 height 32
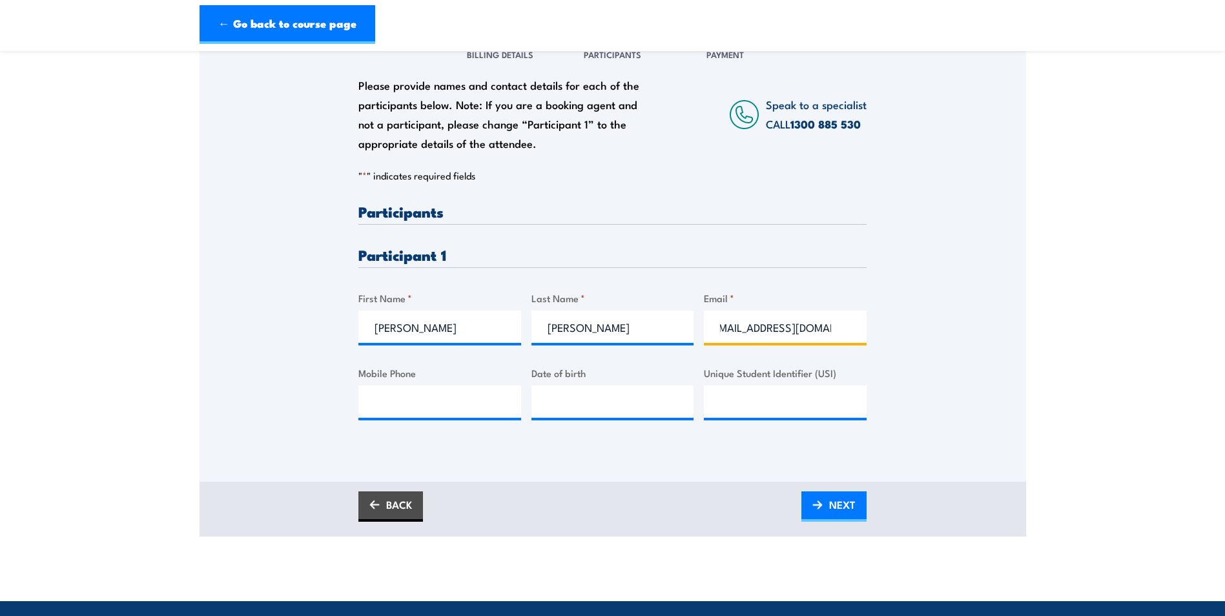
scroll to position [0, 0]
type input "rusagapov88@gmail.com"
click at [411, 413] on input "Mobile Phone" at bounding box center [439, 401] width 163 height 32
type input "0488046706"
type input "__/__/____"
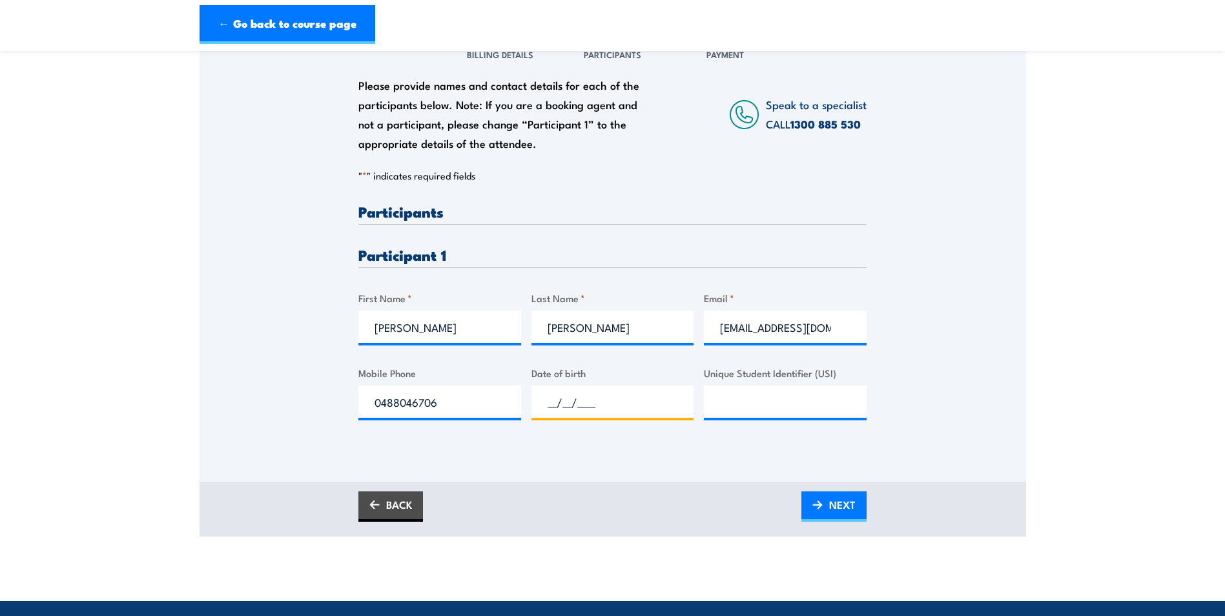
click at [572, 401] on input "__/__/____" at bounding box center [612, 401] width 163 height 32
type input "__/__/____"
click at [620, 402] on input "__/__/____" at bounding box center [612, 401] width 163 height 32
type input "06/12/1988"
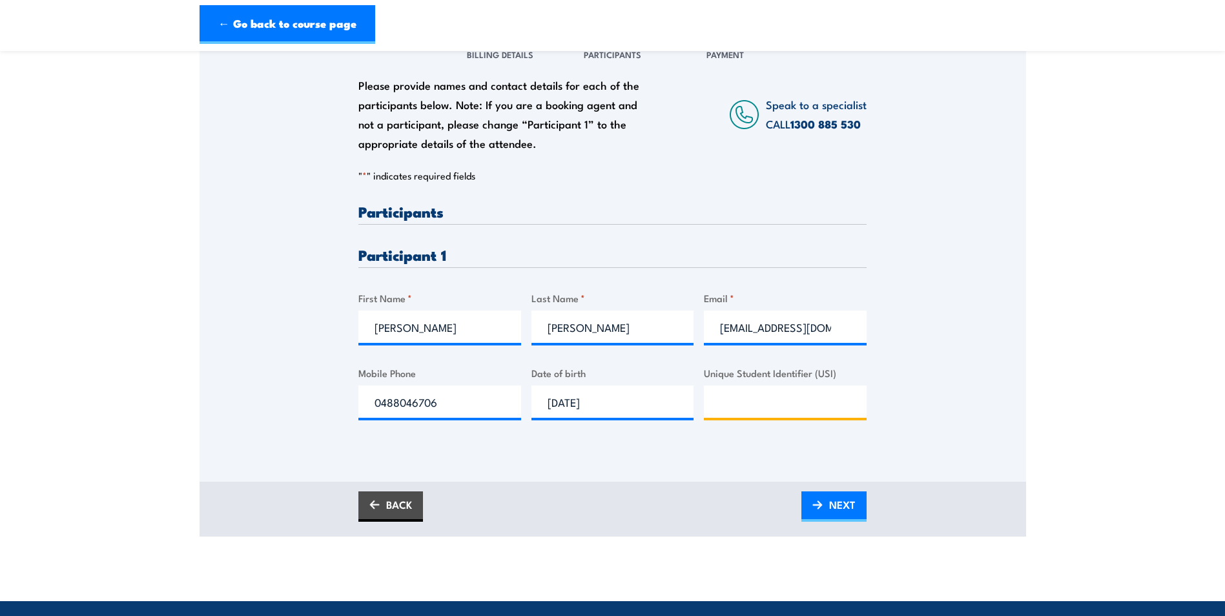
click at [731, 402] on input "Unique Student Identifier (USI)" at bounding box center [785, 401] width 163 height 32
click at [836, 509] on span "NEXT" at bounding box center [842, 504] width 26 height 34
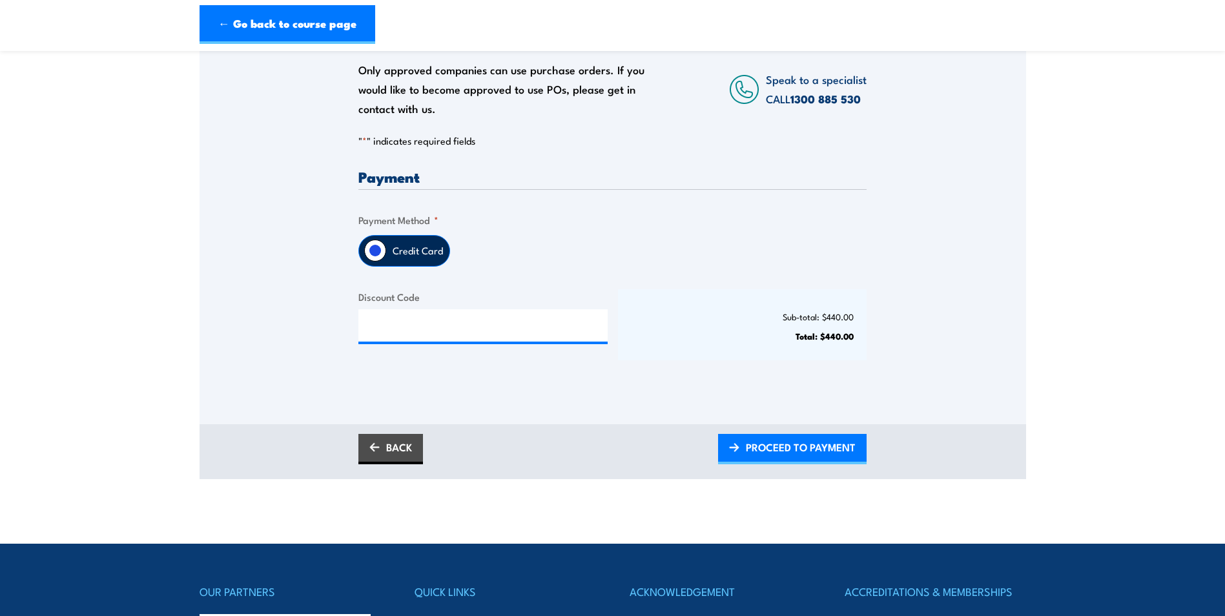
scroll to position [323, 0]
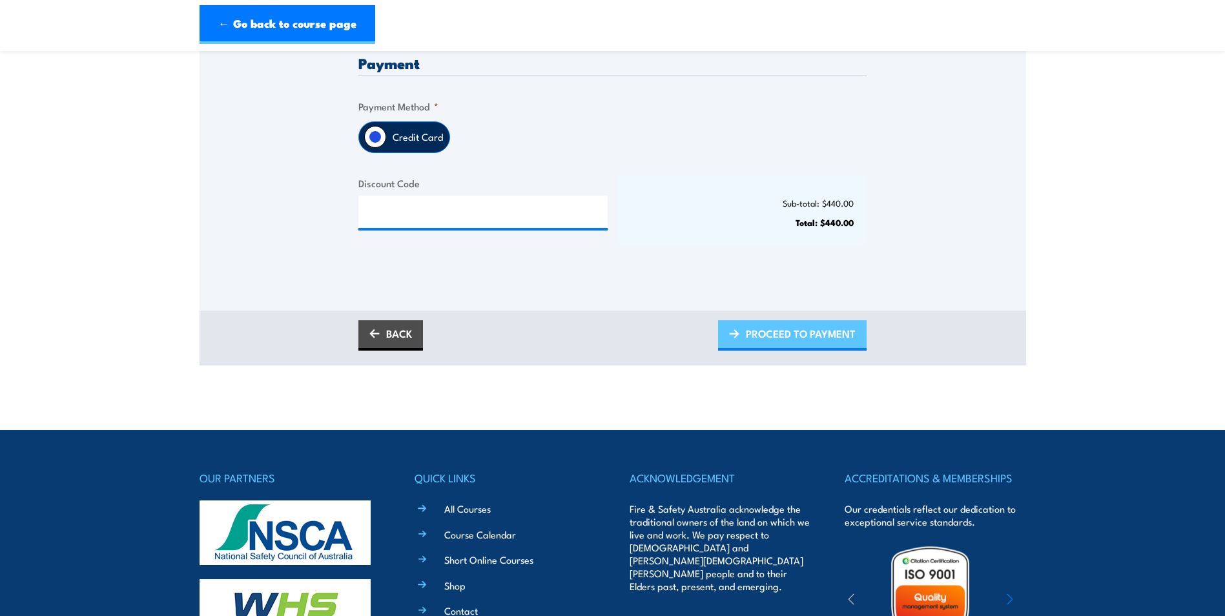
click at [784, 340] on span "PROCEED TO PAYMENT" at bounding box center [801, 333] width 110 height 34
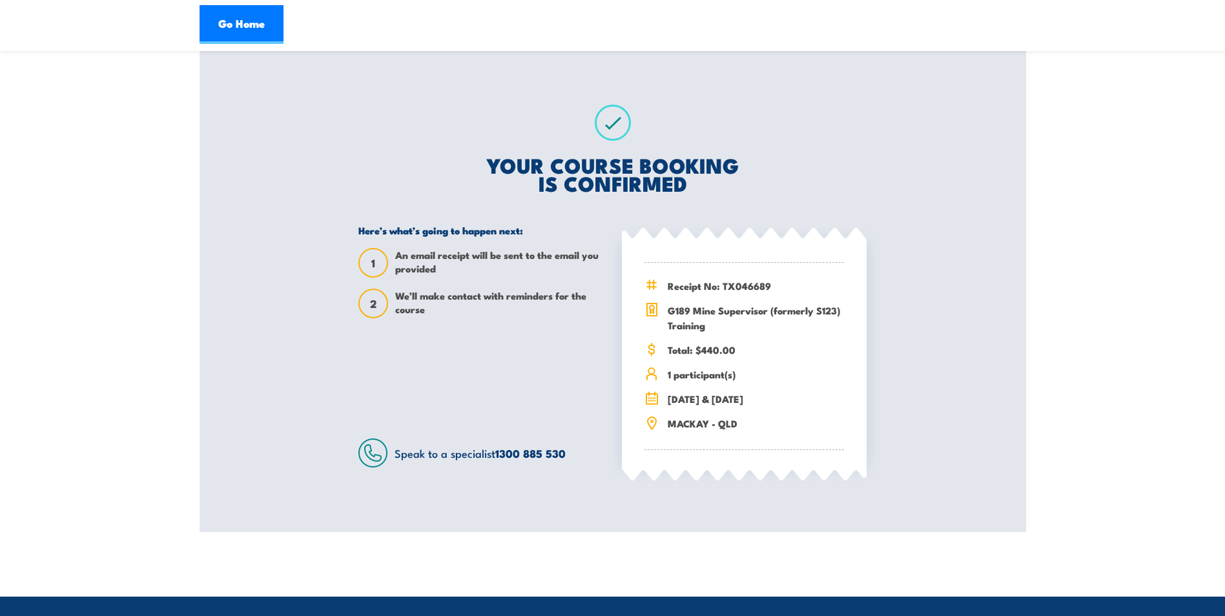
scroll to position [194, 0]
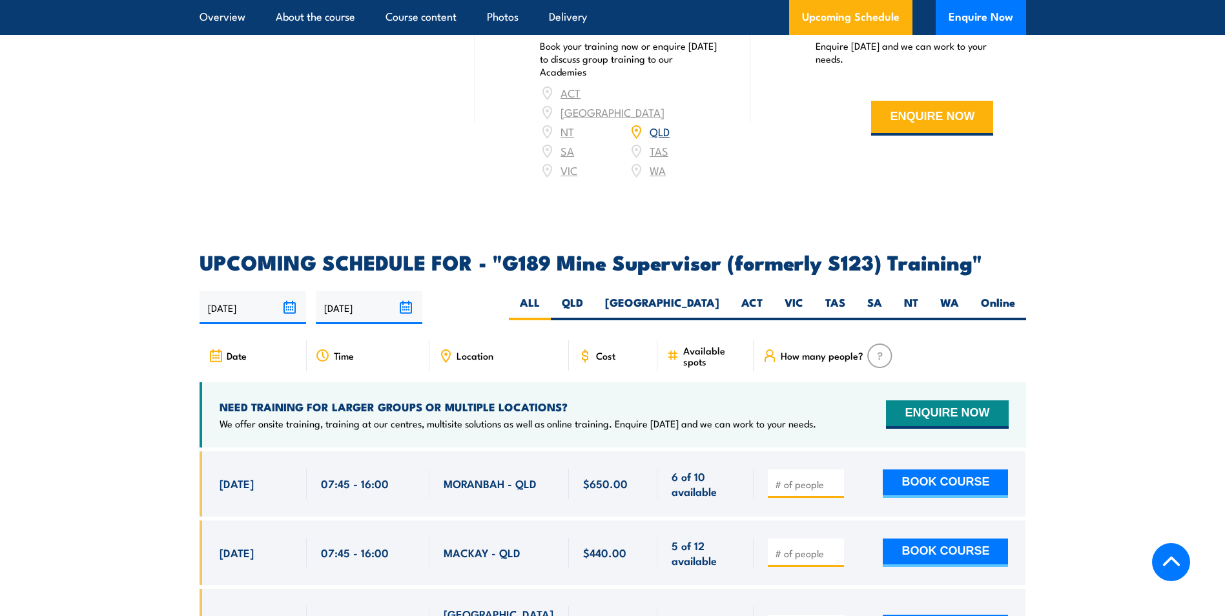
scroll to position [2001, 0]
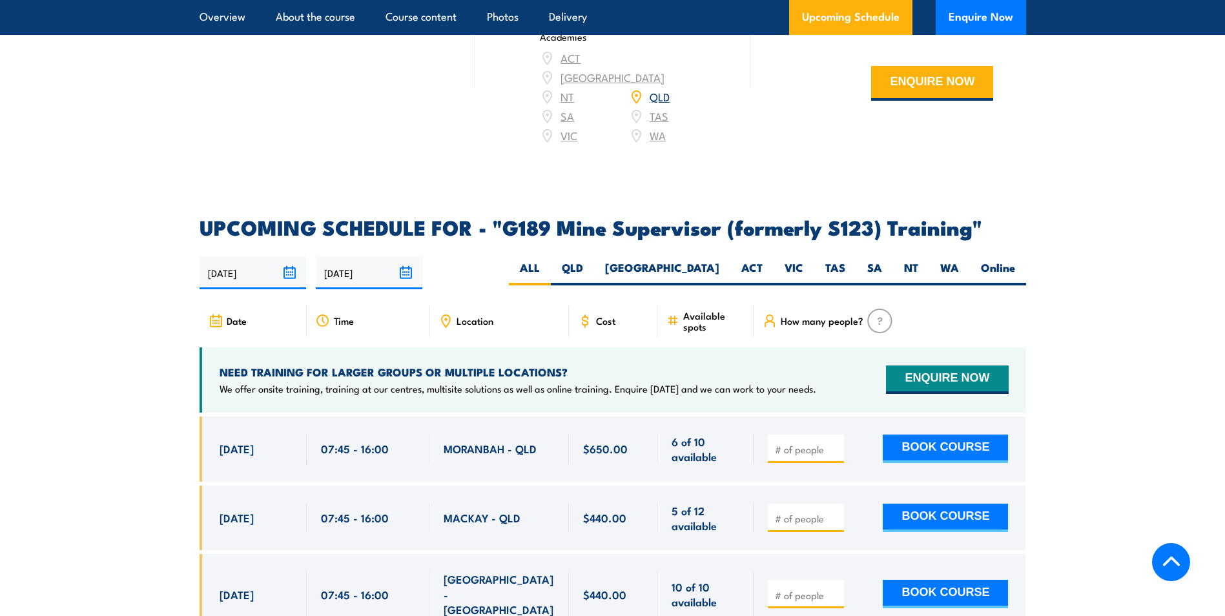
click at [227, 315] on span "Date" at bounding box center [237, 320] width 20 height 11
click at [254, 510] on span "26 Aug, 2025" at bounding box center [236, 517] width 34 height 15
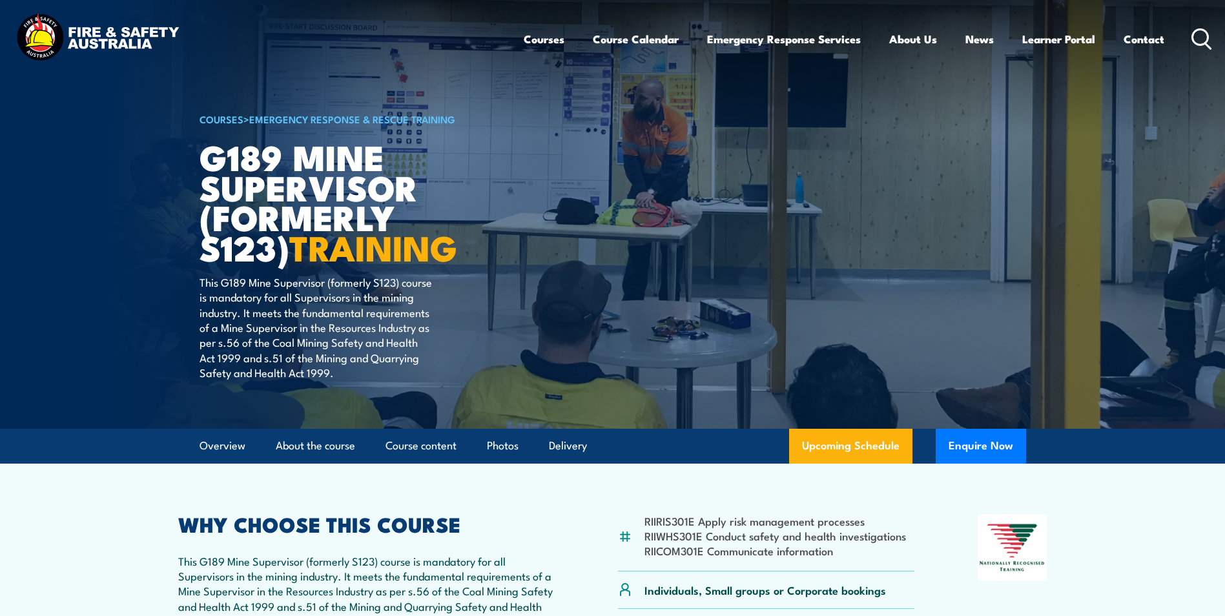
scroll to position [0, 0]
click at [1133, 35] on link "Contact" at bounding box center [1143, 40] width 41 height 34
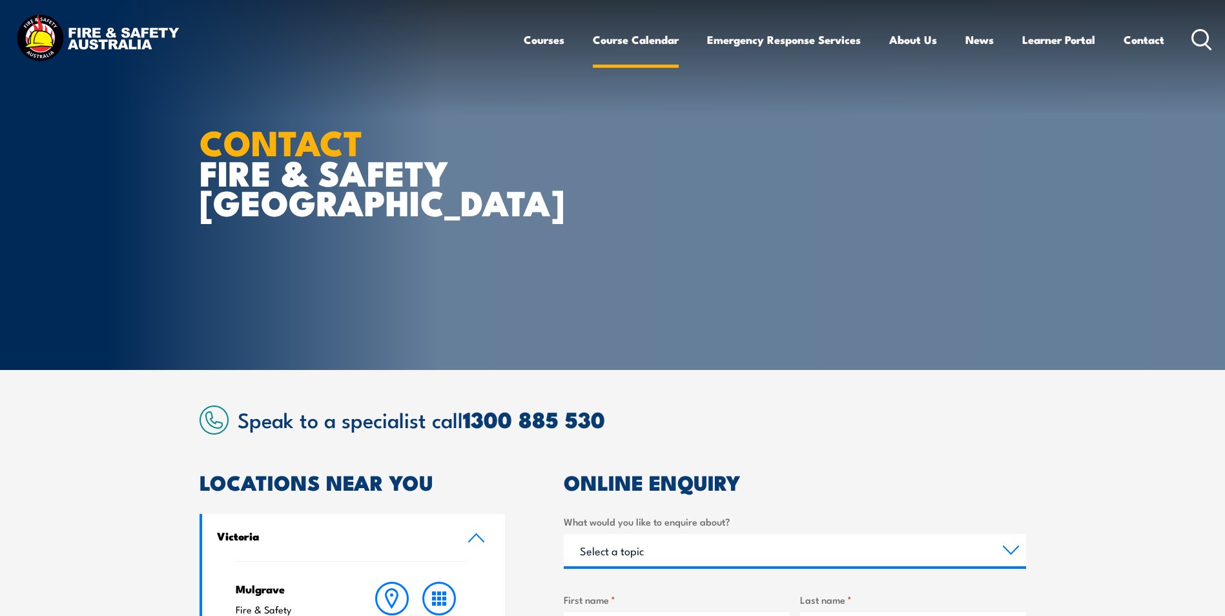
click at [638, 37] on link "Course Calendar" at bounding box center [636, 40] width 86 height 34
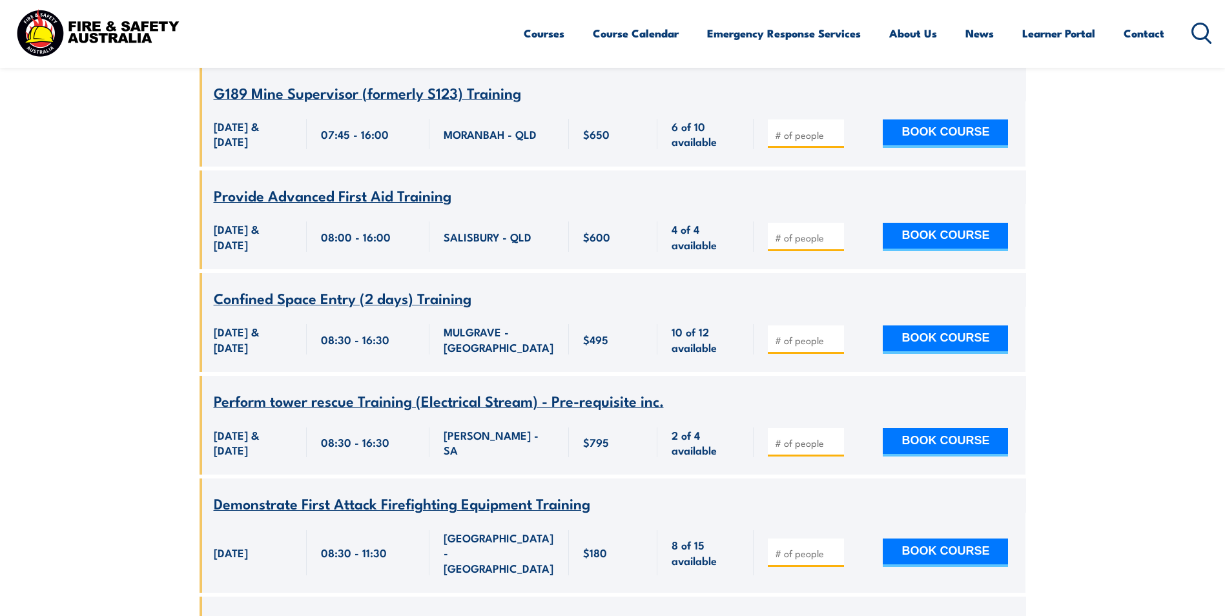
scroll to position [3034, 0]
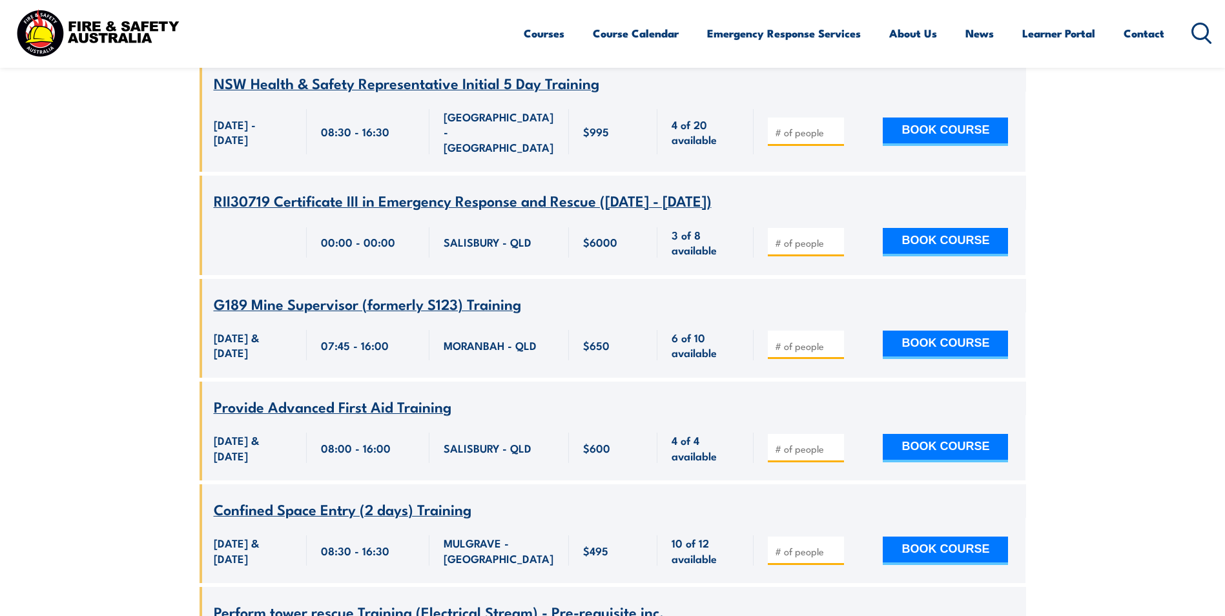
click at [283, 292] on span "G189 Mine Supervisor (formerly S123) Training" at bounding box center [367, 303] width 307 height 22
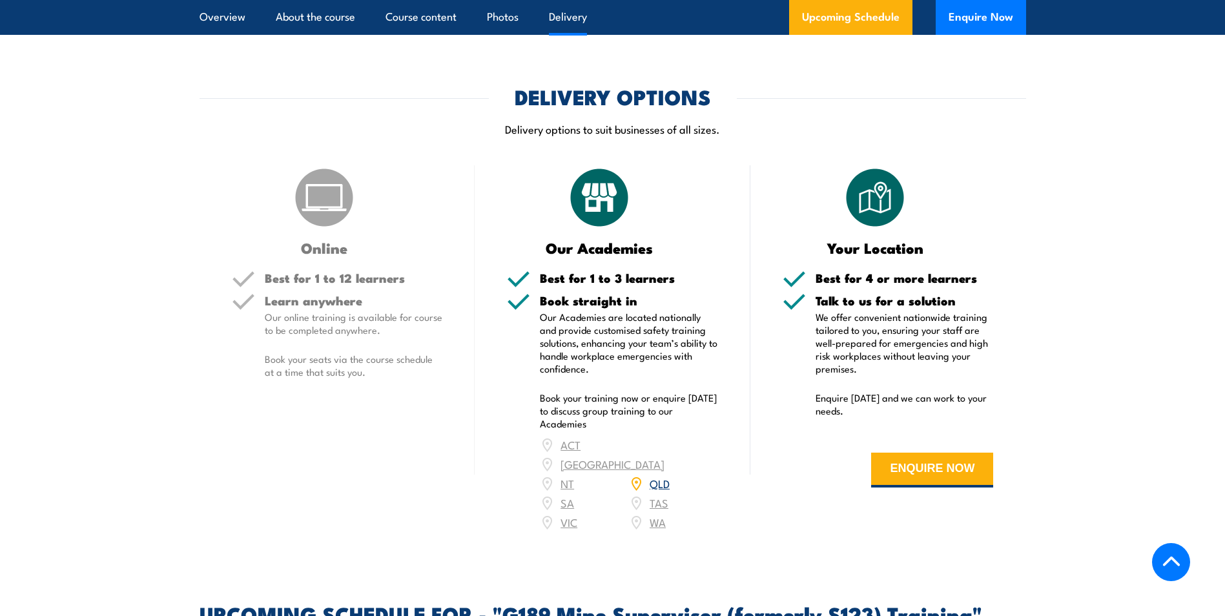
scroll to position [1614, 0]
